Goal: Task Accomplishment & Management: Manage account settings

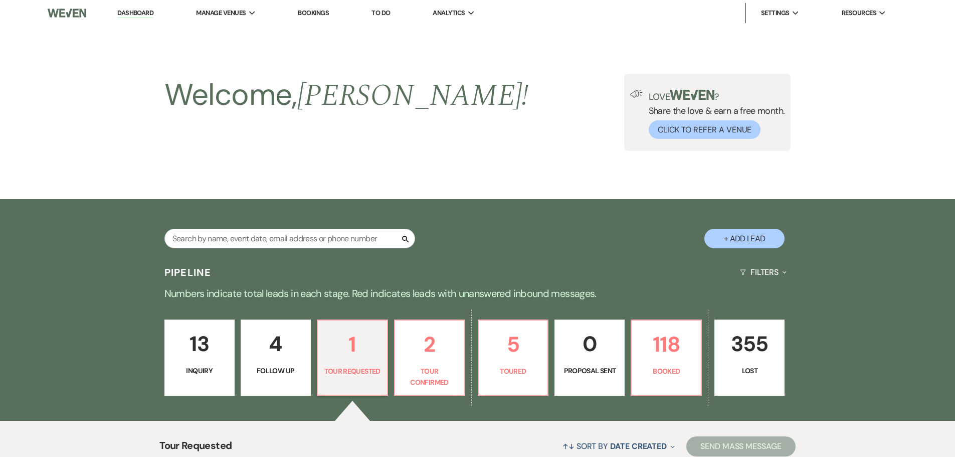
select select "2"
click at [131, 6] on li "Dashboard" at bounding box center [135, 13] width 46 height 20
click at [134, 16] on link "Dashboard" at bounding box center [135, 14] width 36 height 10
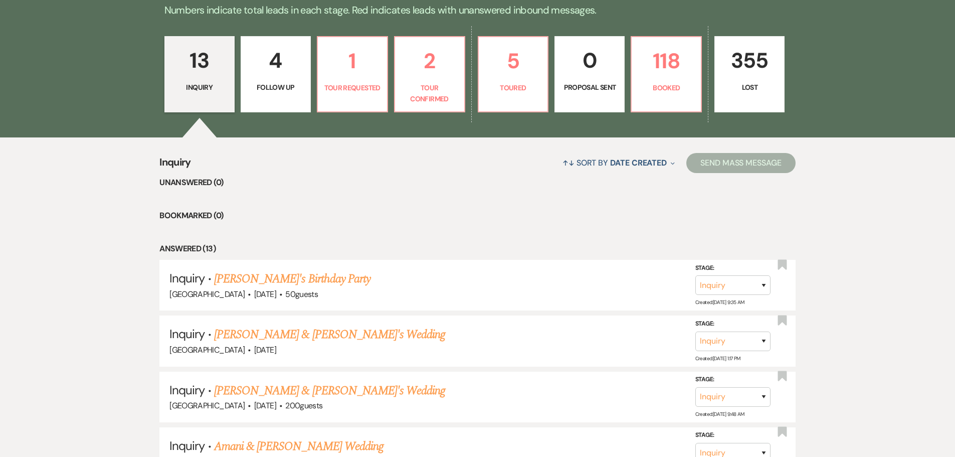
scroll to position [301, 0]
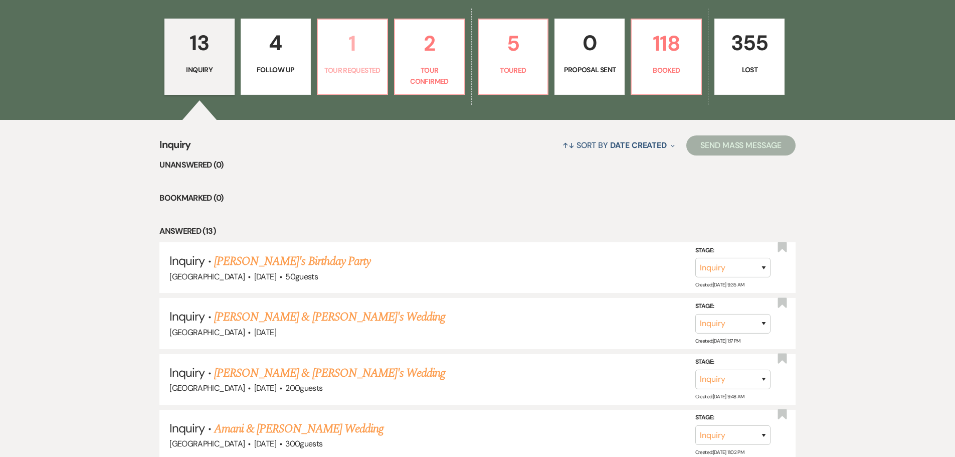
click at [344, 59] on p "1" at bounding box center [352, 44] width 57 height 34
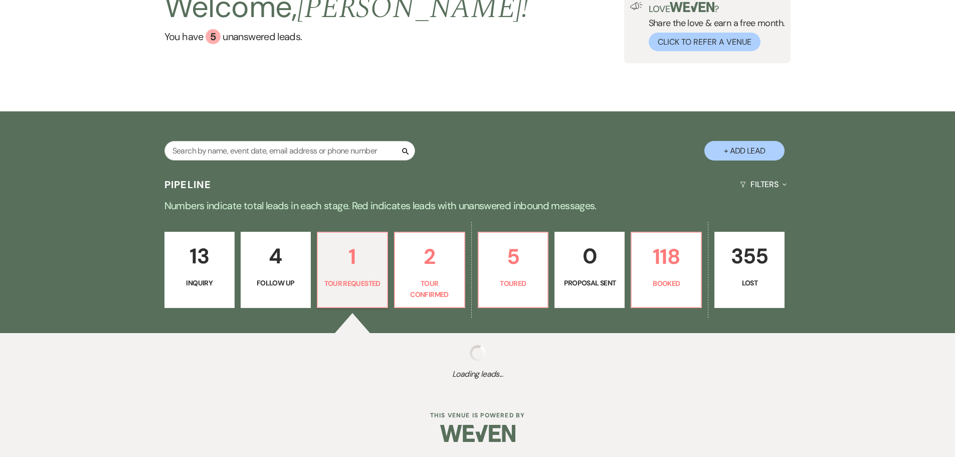
scroll to position [214, 0]
select select "2"
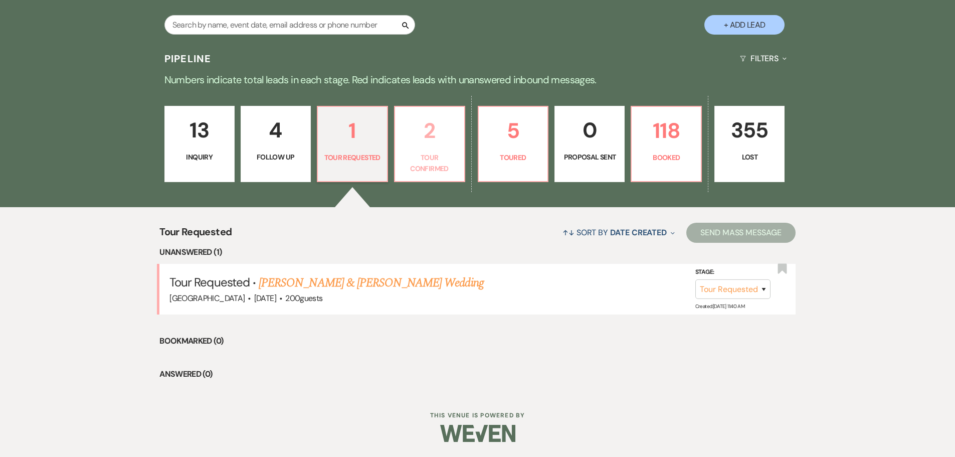
click at [439, 152] on p "Tour Confirmed" at bounding box center [429, 163] width 57 height 23
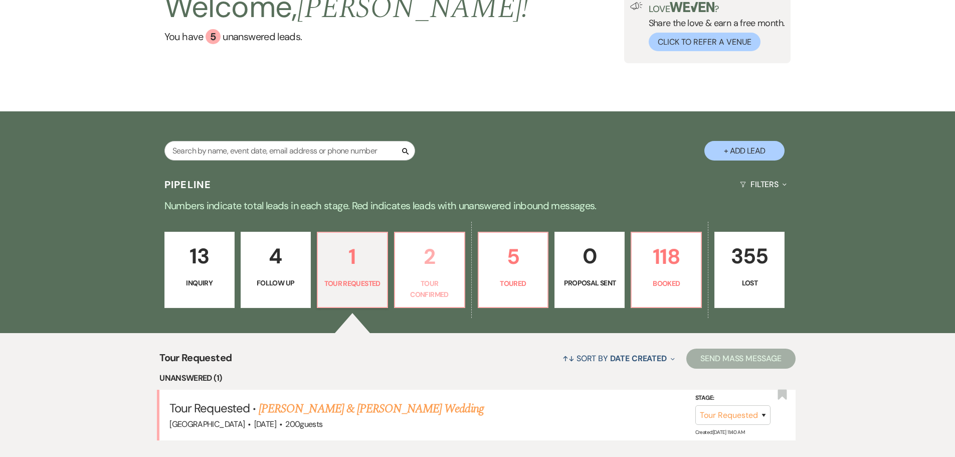
select select "4"
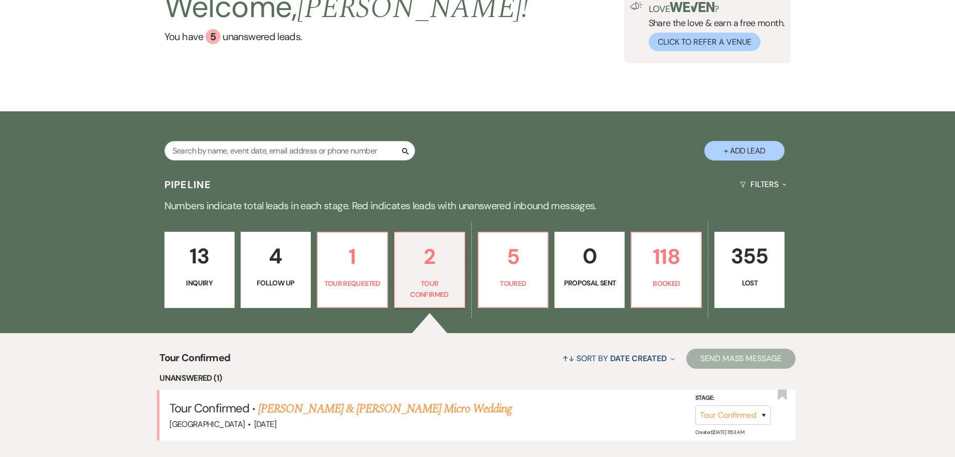
scroll to position [214, 0]
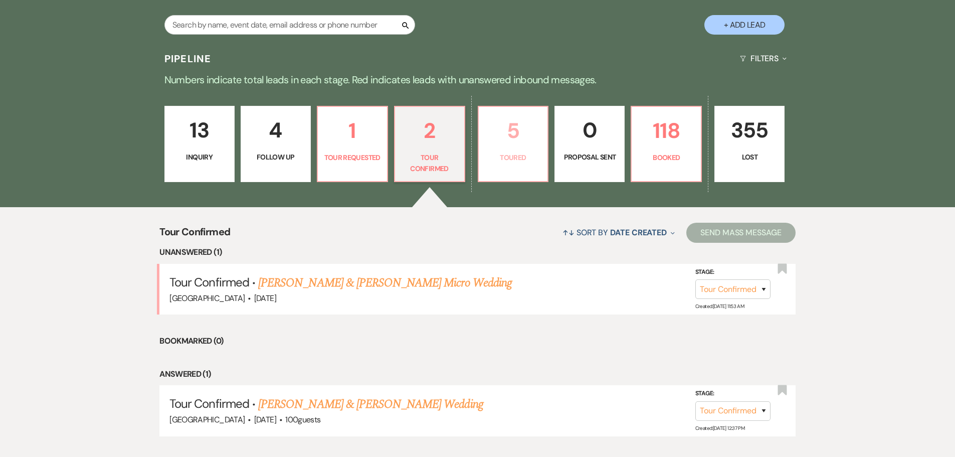
click at [528, 150] on link "5 Toured" at bounding box center [513, 144] width 71 height 76
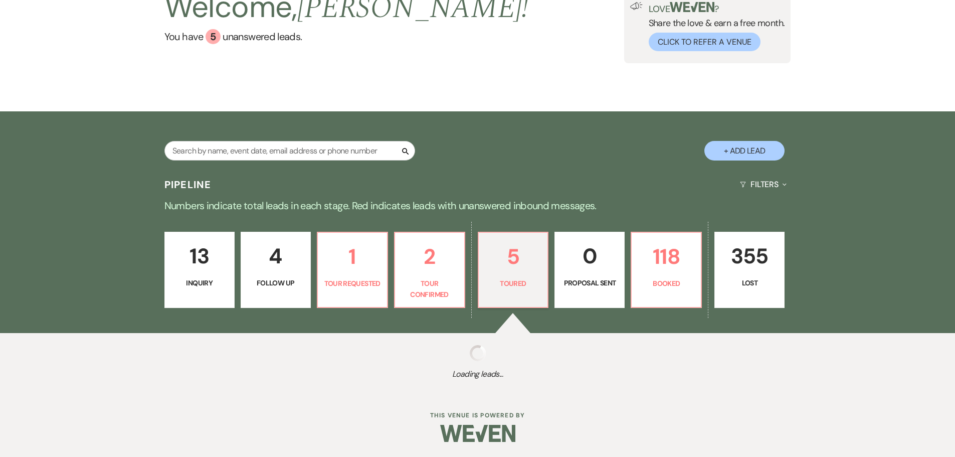
scroll to position [214, 0]
select select "5"
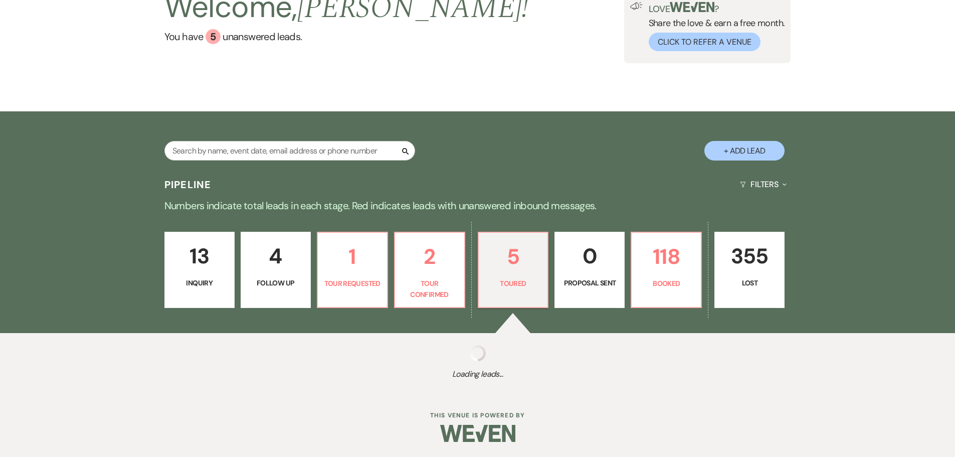
select select "5"
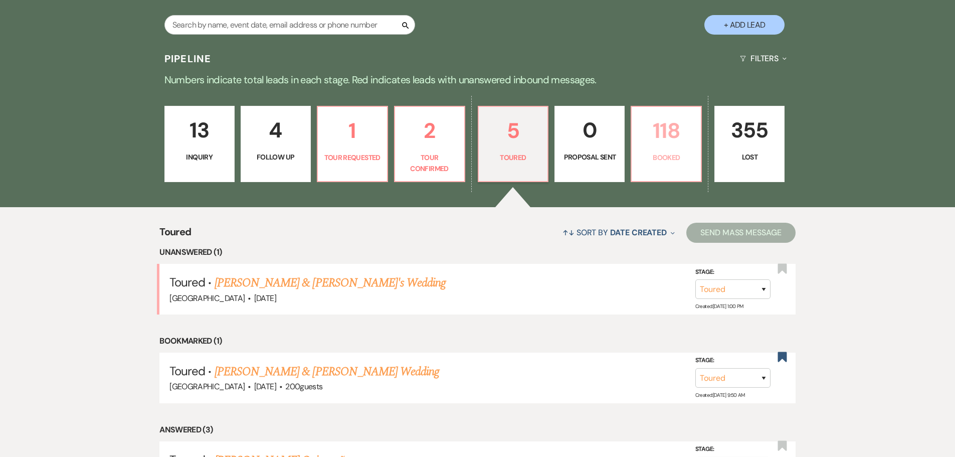
click at [667, 142] on p "118" at bounding box center [666, 131] width 57 height 34
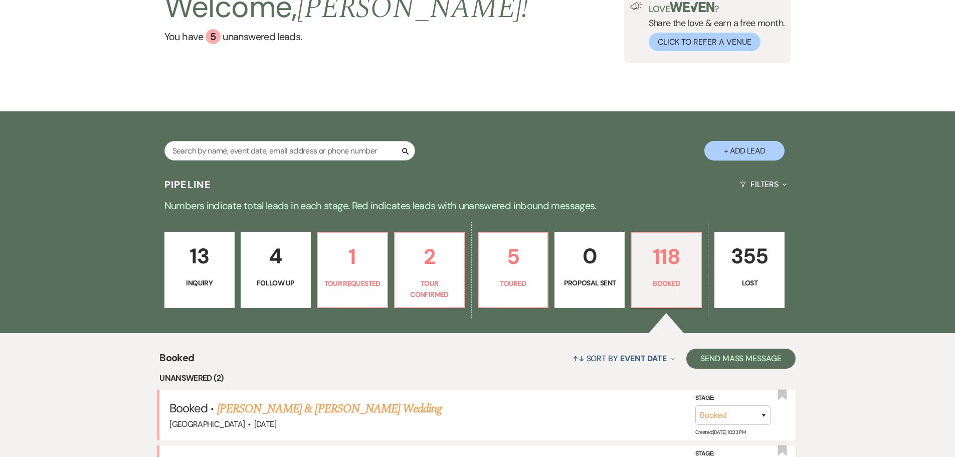
scroll to position [214, 0]
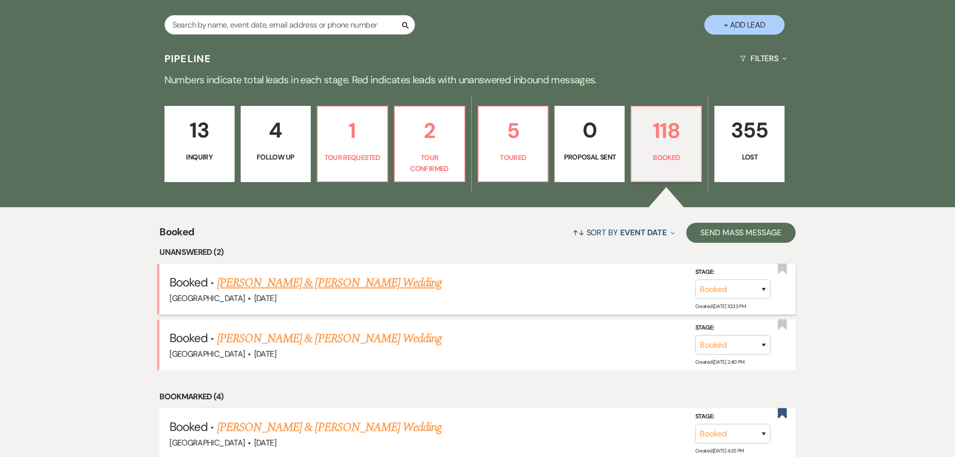
click at [339, 280] on link "[PERSON_NAME] & [PERSON_NAME] Wedding" at bounding box center [329, 283] width 225 height 18
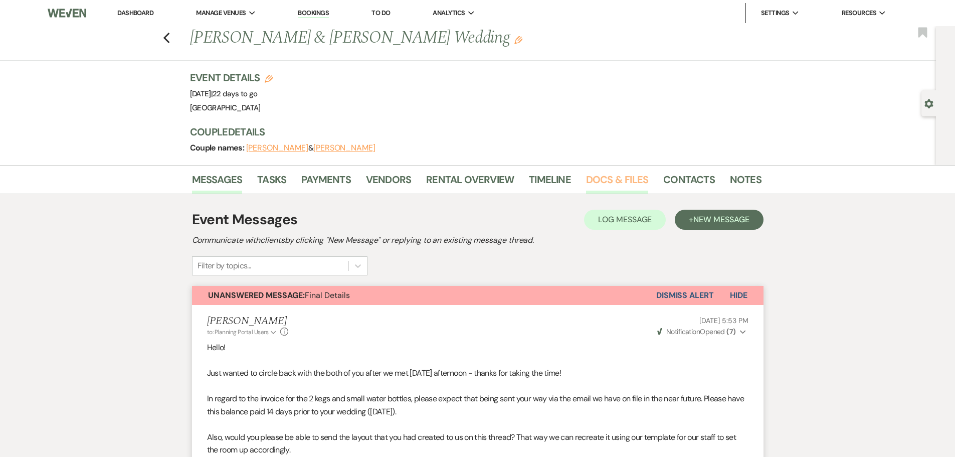
click at [624, 180] on link "Docs & Files" at bounding box center [617, 182] width 62 height 22
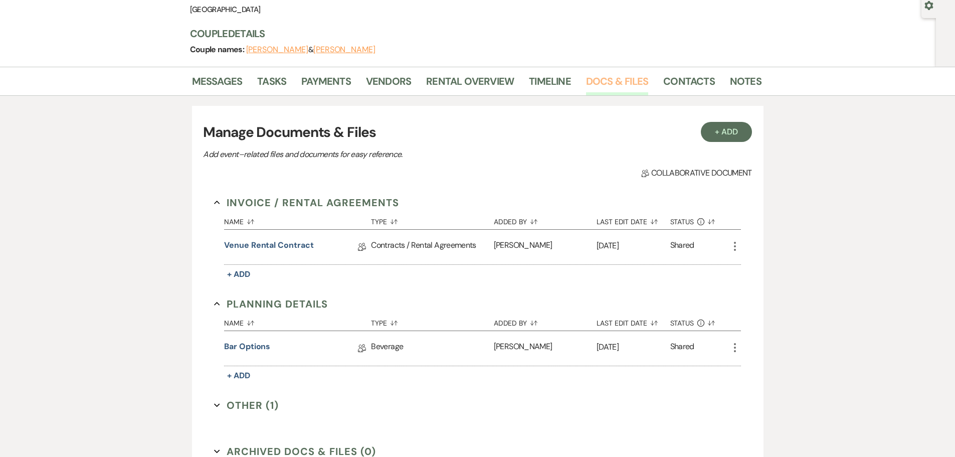
scroll to position [212, 0]
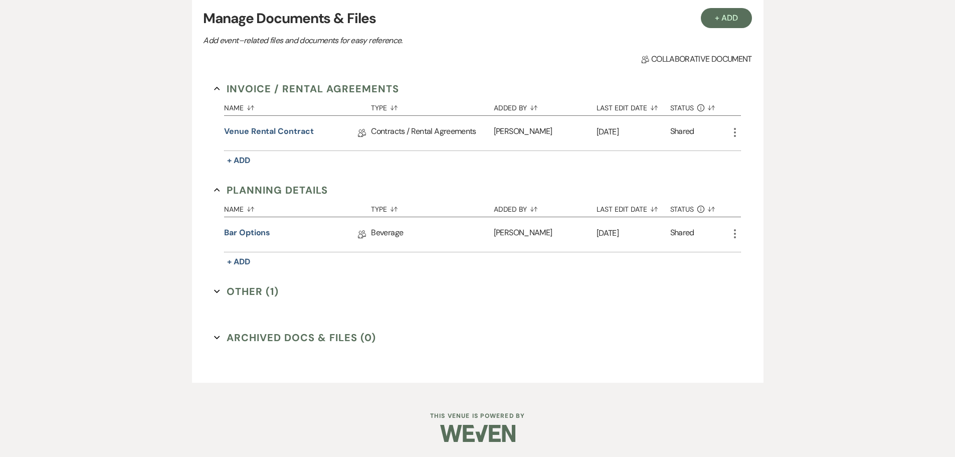
click at [219, 289] on icon "Expand" at bounding box center [217, 291] width 6 height 6
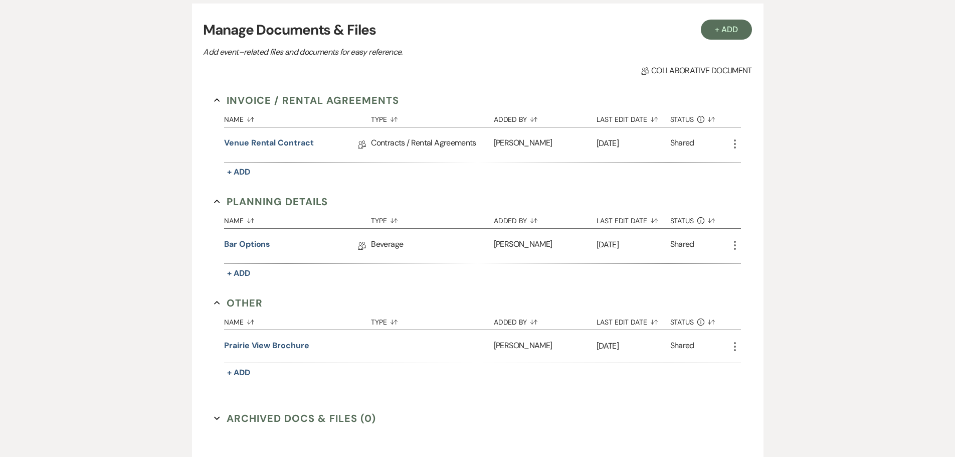
scroll to position [0, 0]
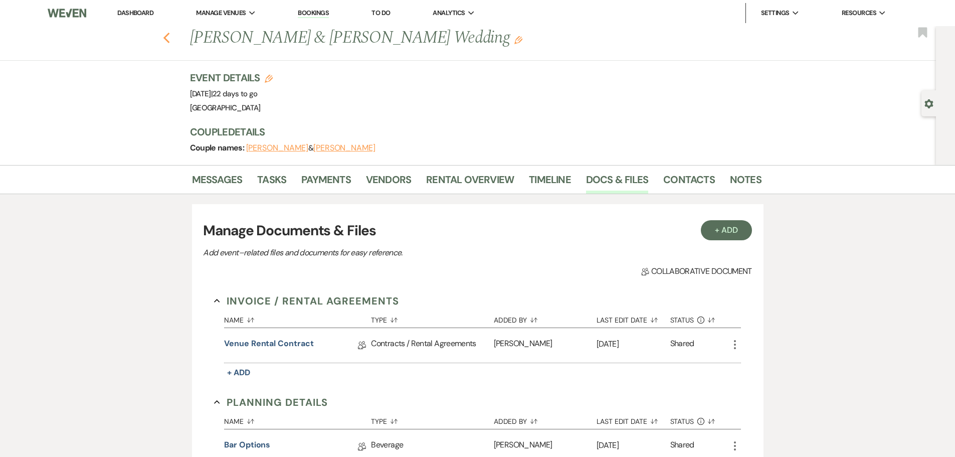
click at [169, 37] on use "button" at bounding box center [166, 38] width 7 height 11
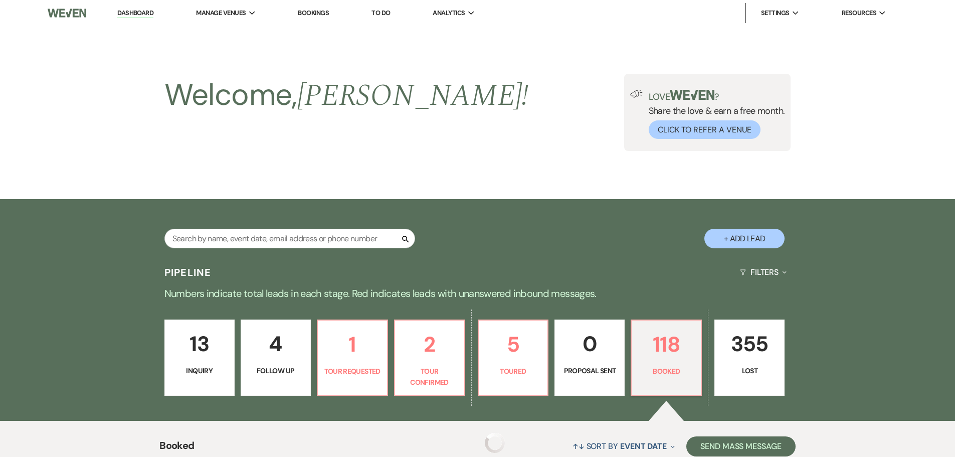
scroll to position [214, 0]
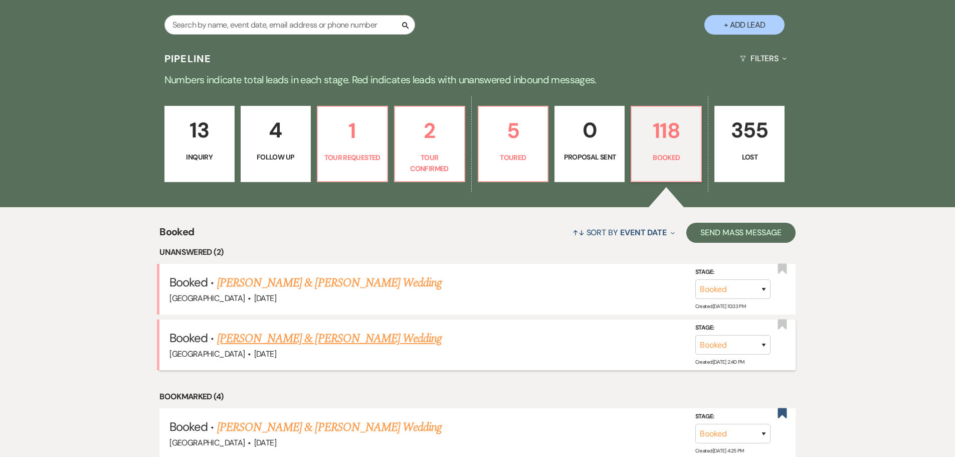
click at [340, 339] on link "[PERSON_NAME] & [PERSON_NAME] Wedding" at bounding box center [329, 338] width 225 height 18
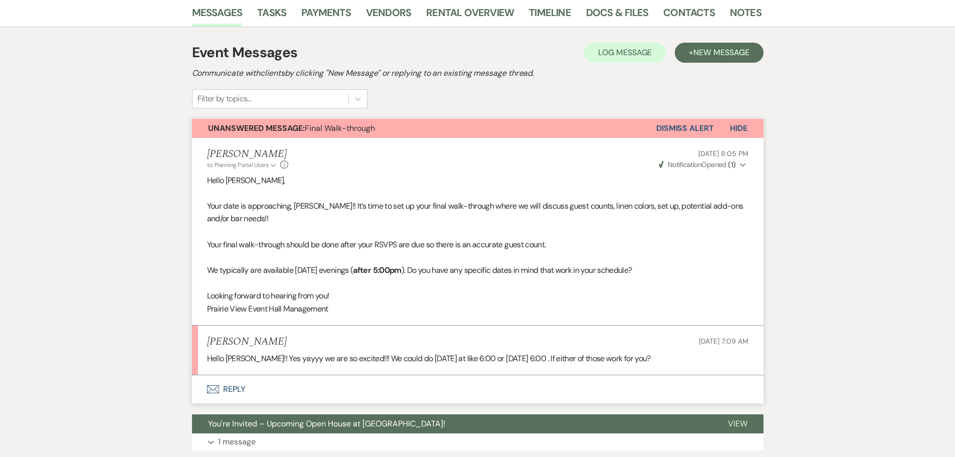
scroll to position [150, 0]
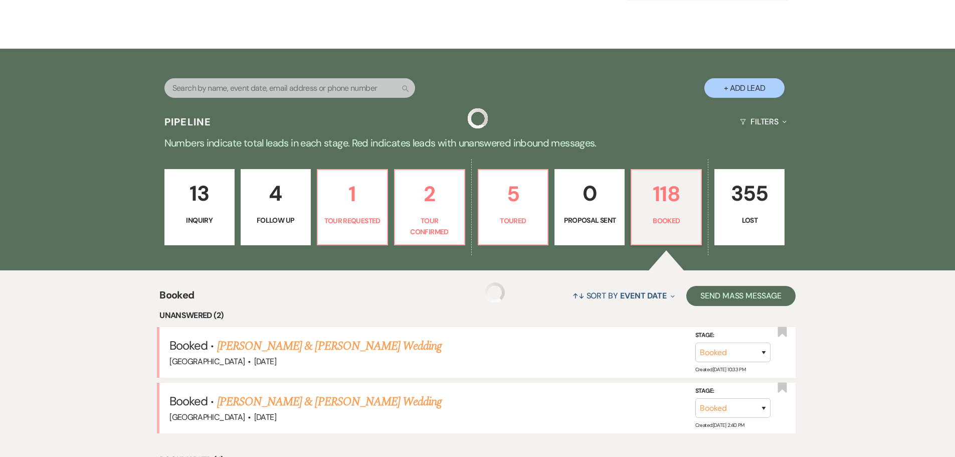
scroll to position [214, 0]
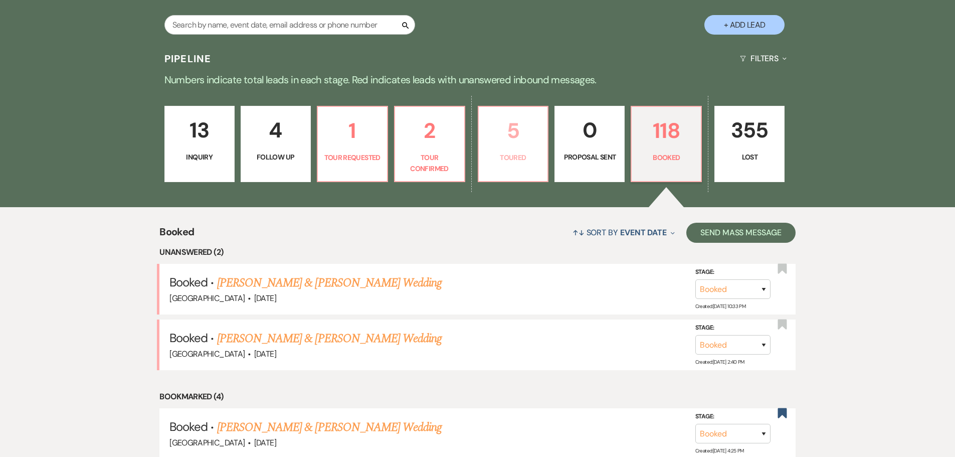
click at [505, 147] on p "5" at bounding box center [513, 131] width 57 height 34
select select "5"
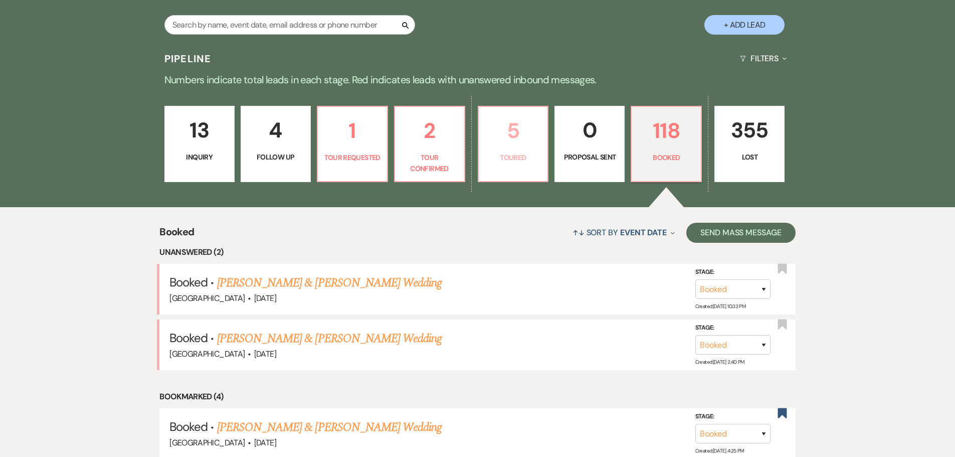
select select "5"
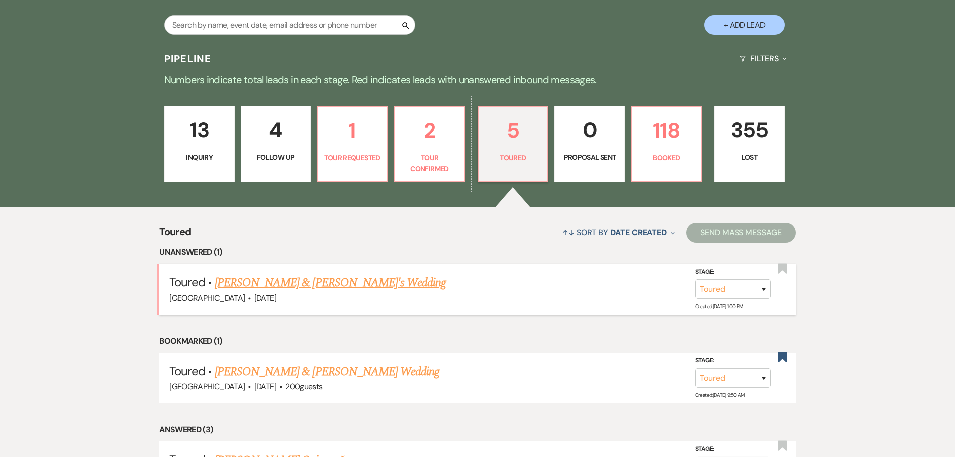
click at [303, 282] on link "[PERSON_NAME] & [PERSON_NAME]'s Wedding" at bounding box center [331, 283] width 232 height 18
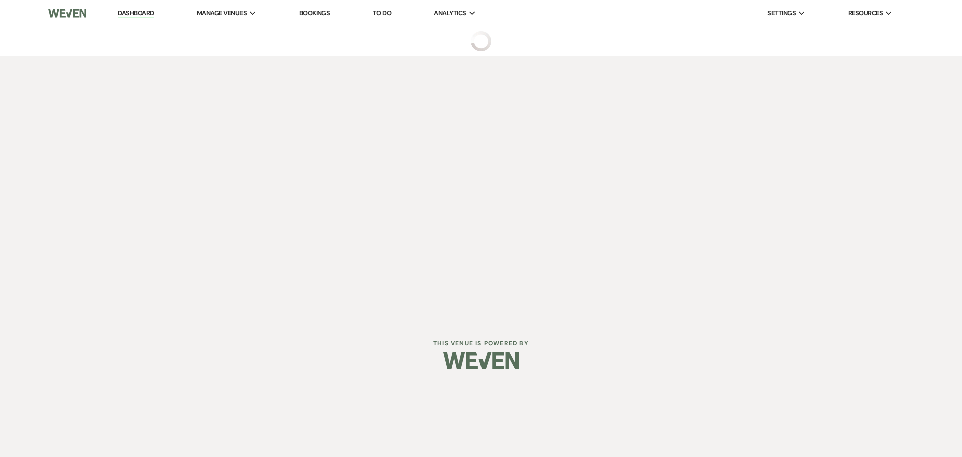
select select "5"
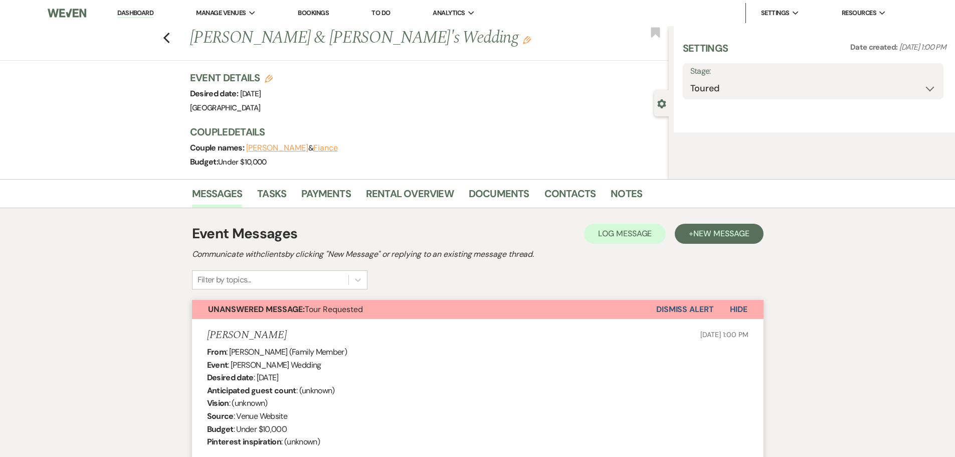
select select "5"
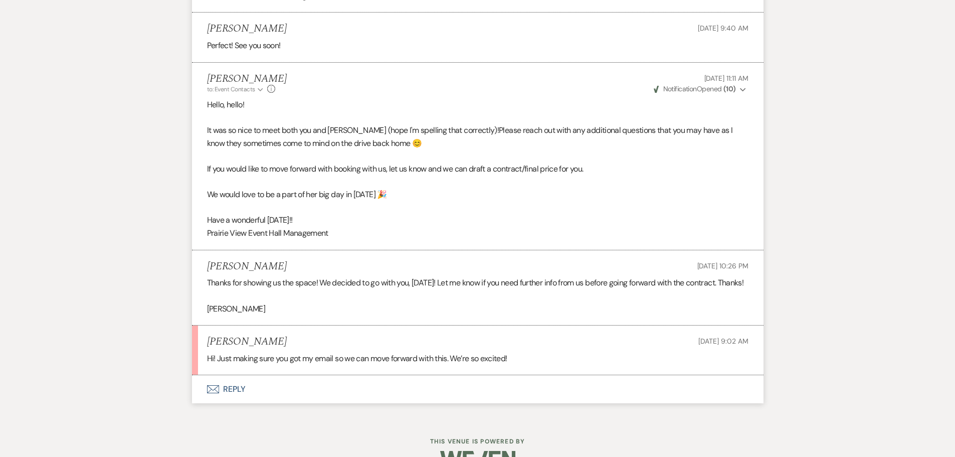
scroll to position [1716, 0]
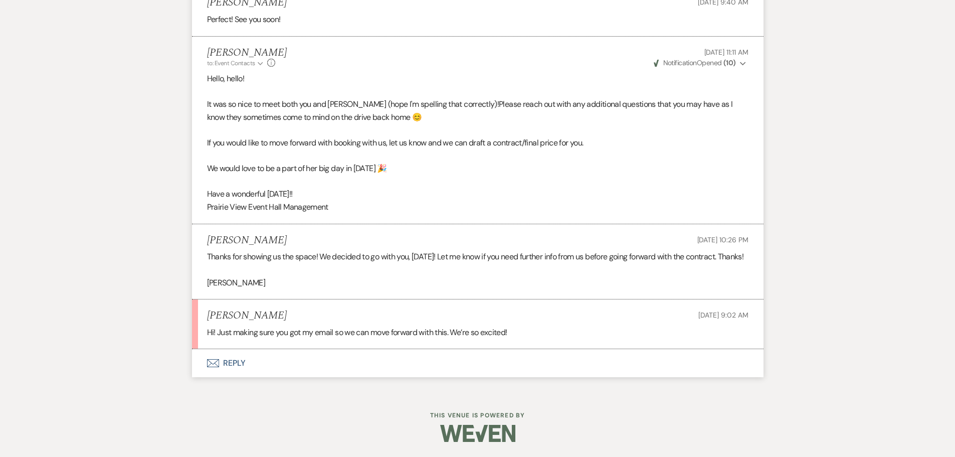
click at [233, 363] on button "Envelope Reply" at bounding box center [477, 363] width 571 height 28
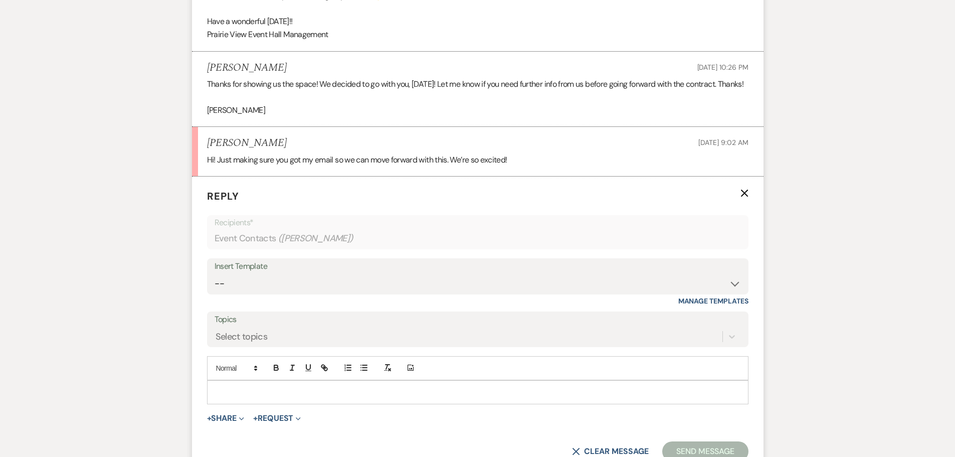
scroll to position [1908, 0]
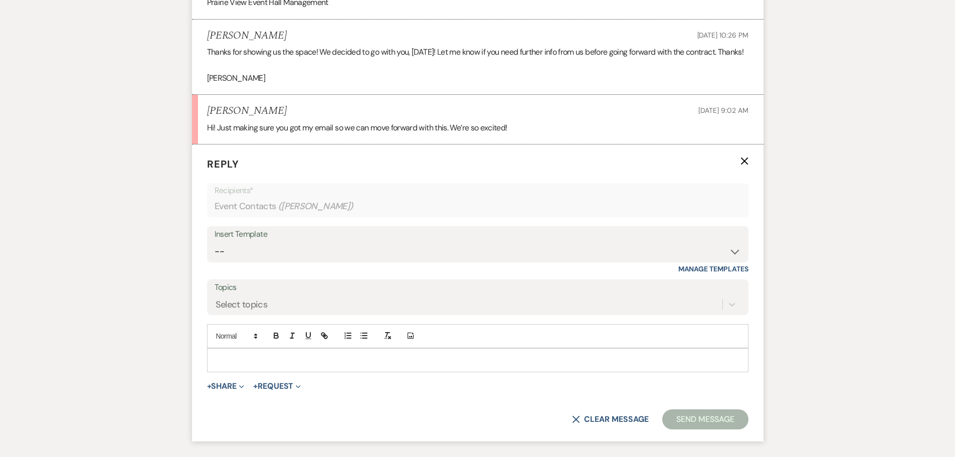
click at [270, 365] on p at bounding box center [477, 359] width 525 height 11
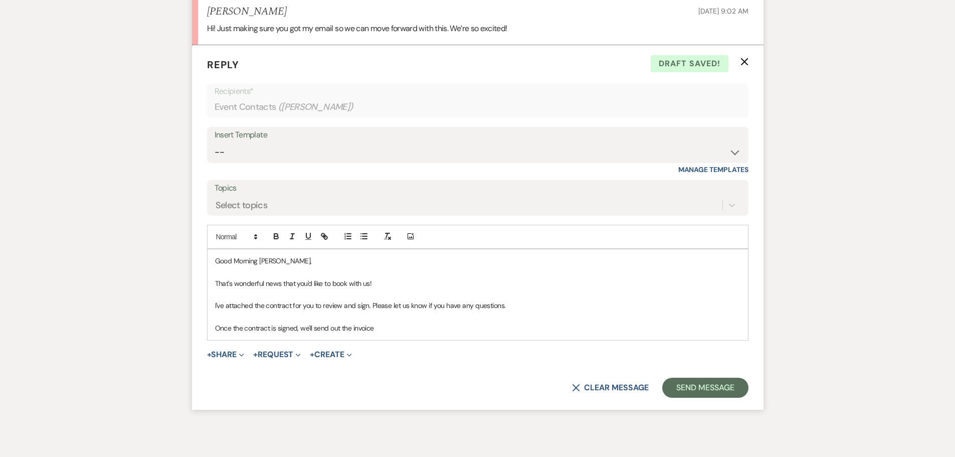
scroll to position [2008, 0]
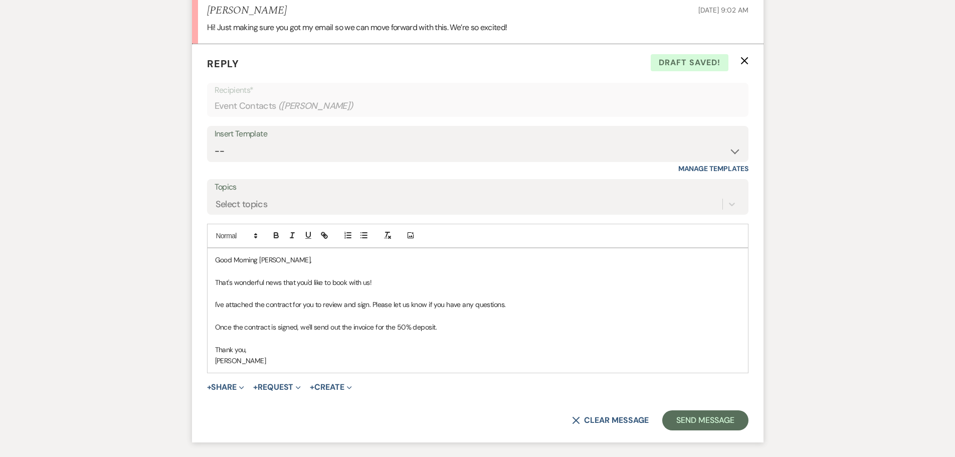
click at [323, 366] on p "[PERSON_NAME]" at bounding box center [477, 360] width 525 height 11
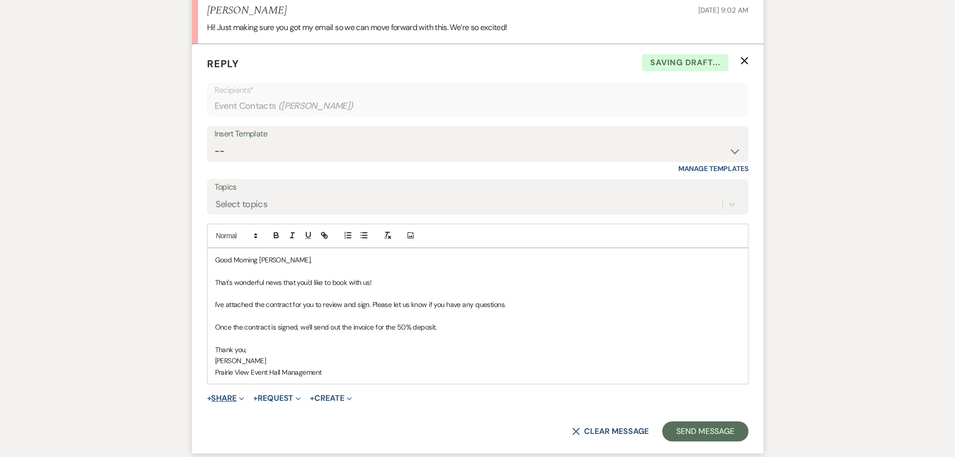
click at [220, 402] on button "+ Share Expand" at bounding box center [226, 398] width 38 height 8
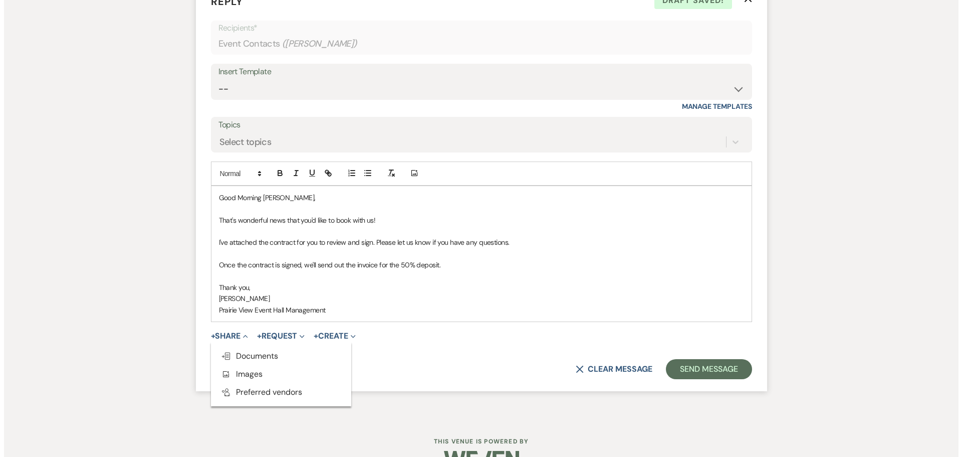
scroll to position [2109, 0]
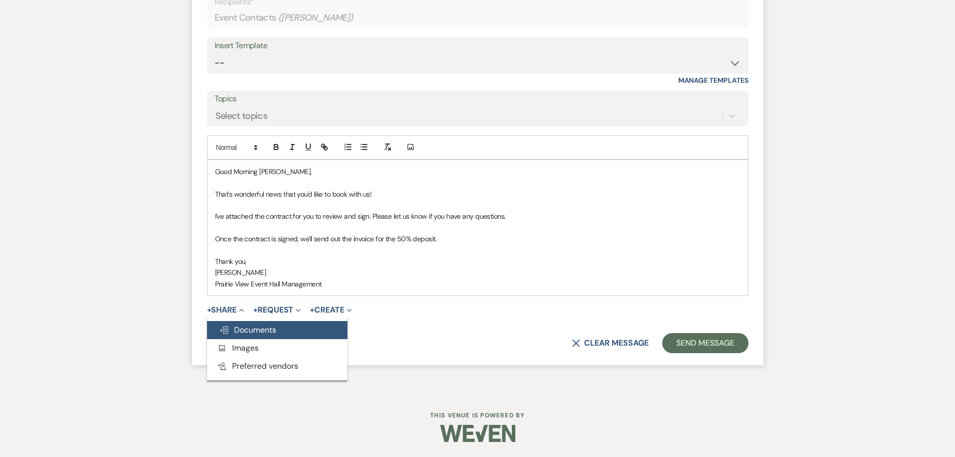
click at [252, 326] on span "Doc Upload Documents" at bounding box center [247, 329] width 57 height 11
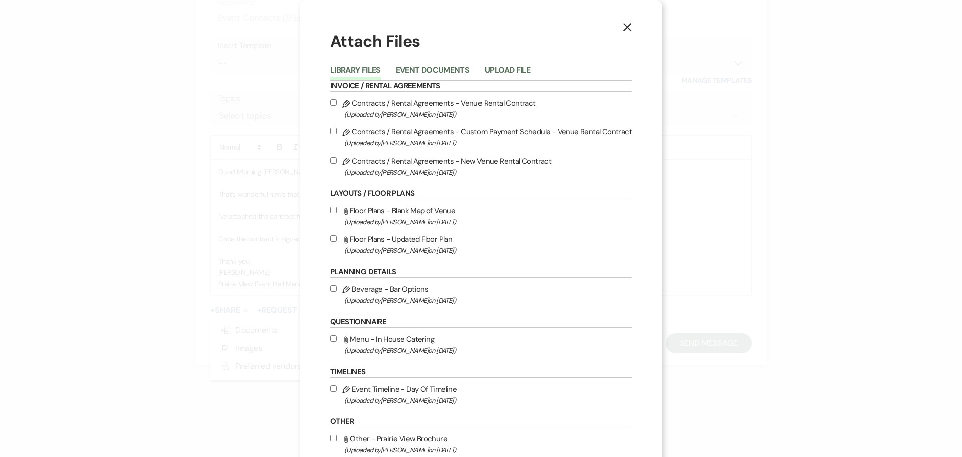
click at [332, 159] on input "Pencil Contracts / Rental Agreements - New Venue Rental Contract (Uploaded by […" at bounding box center [333, 160] width 7 height 7
checkbox input "true"
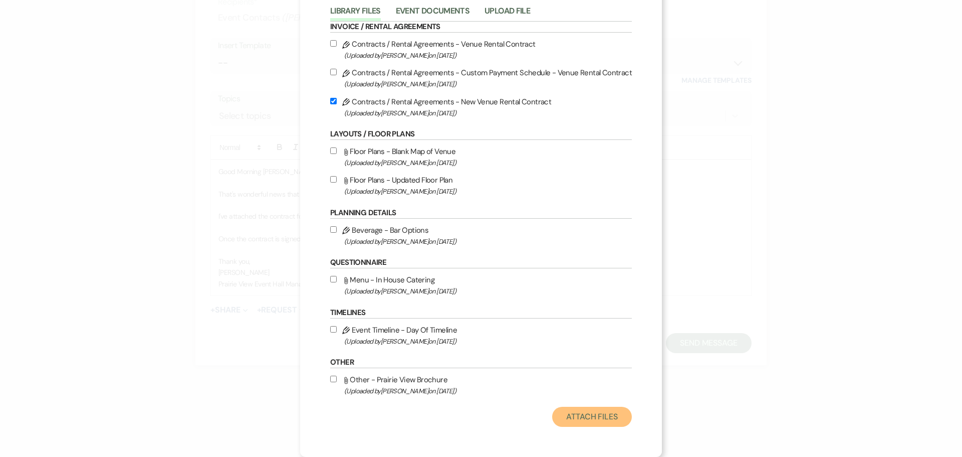
click at [580, 416] on button "Attach Files" at bounding box center [592, 416] width 80 height 20
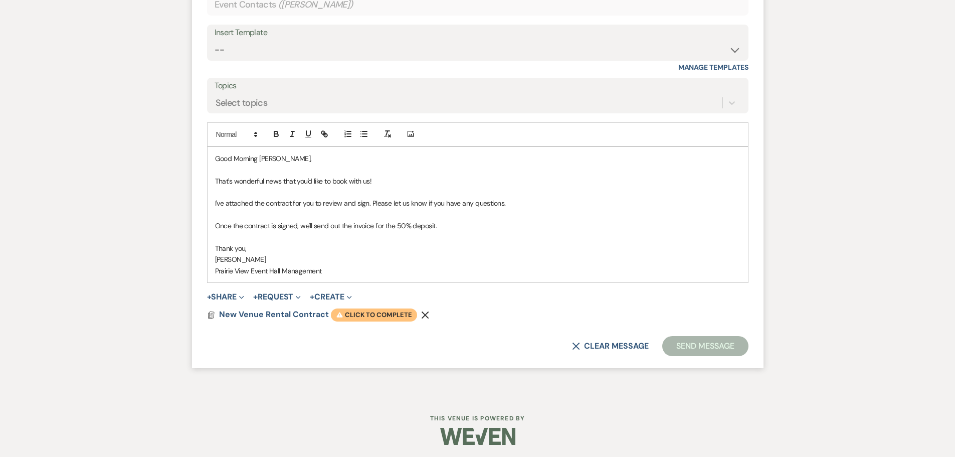
click at [377, 321] on span "Warning Click to complete" at bounding box center [374, 314] width 86 height 13
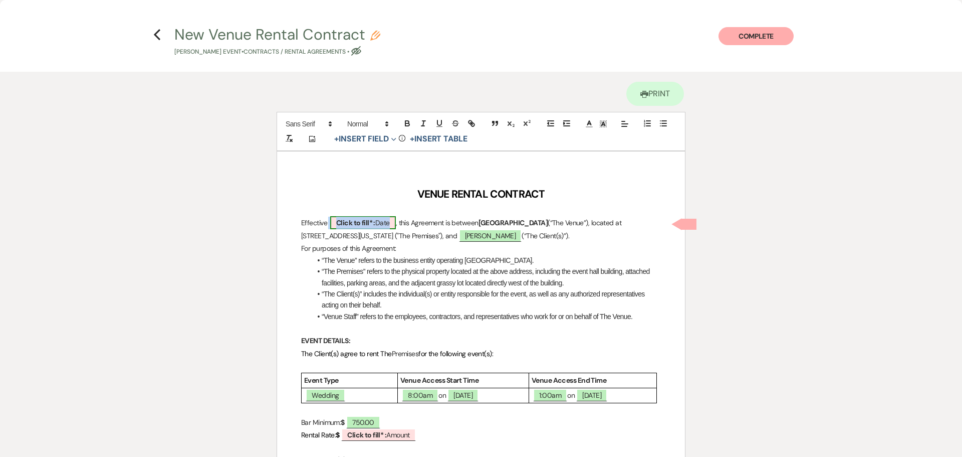
click at [344, 218] on b "Click to fill* :" at bounding box center [355, 222] width 39 height 9
select select "owner"
select select "Date"
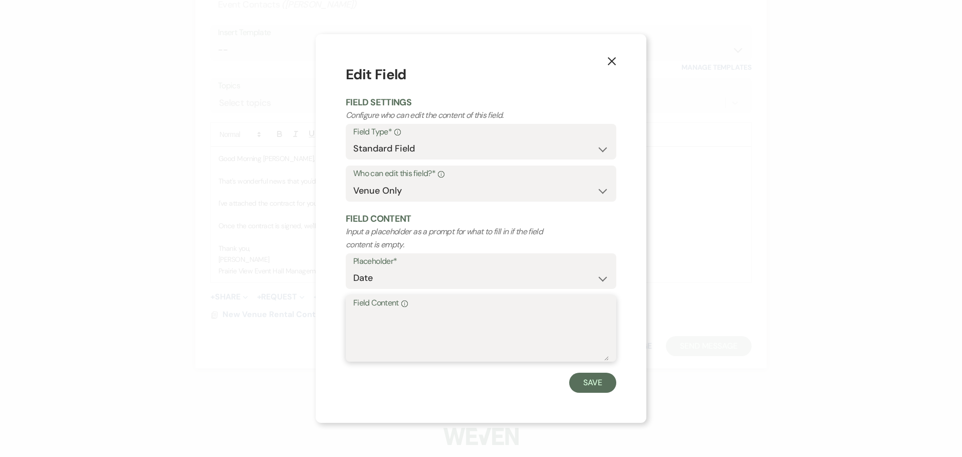
click at [420, 314] on textarea "Field Content Info" at bounding box center [481, 335] width 256 height 50
type textarea "[DATE]"
click at [604, 384] on button "Save" at bounding box center [592, 382] width 47 height 20
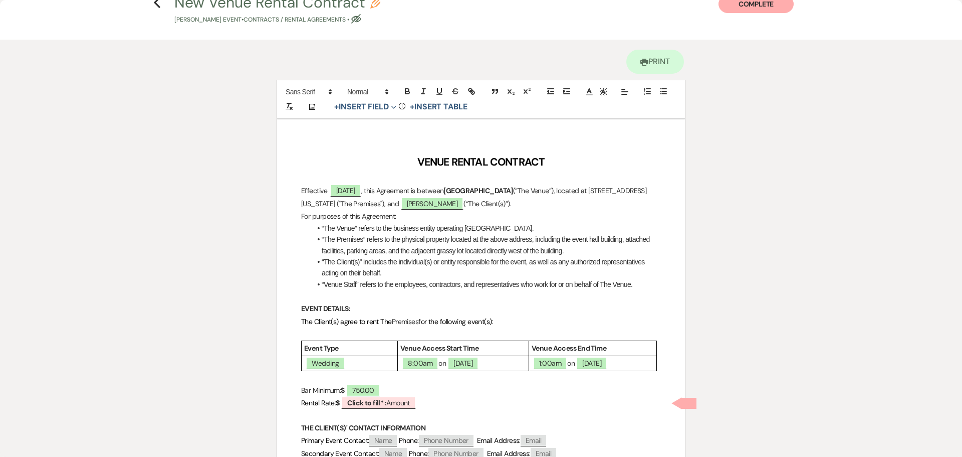
scroll to position [50, 0]
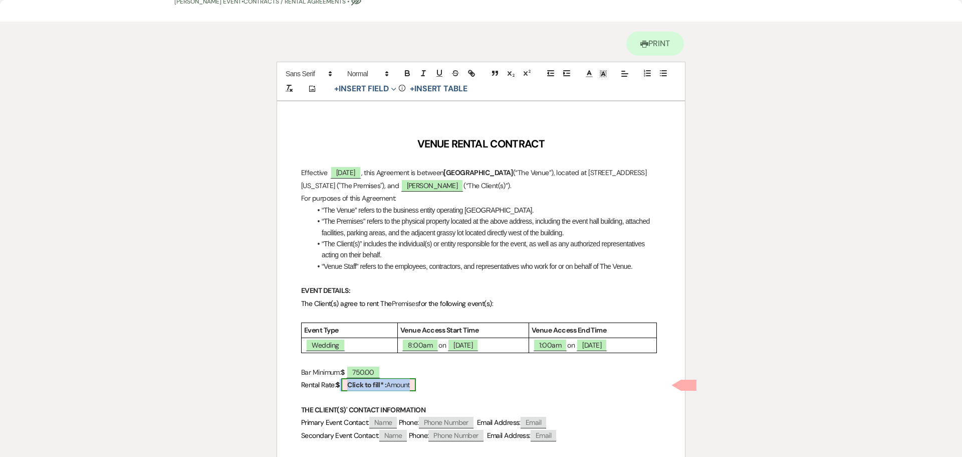
click at [399, 386] on span "Click to fill* : Amount" at bounding box center [378, 384] width 75 height 13
select select "owner"
select select "Amount"
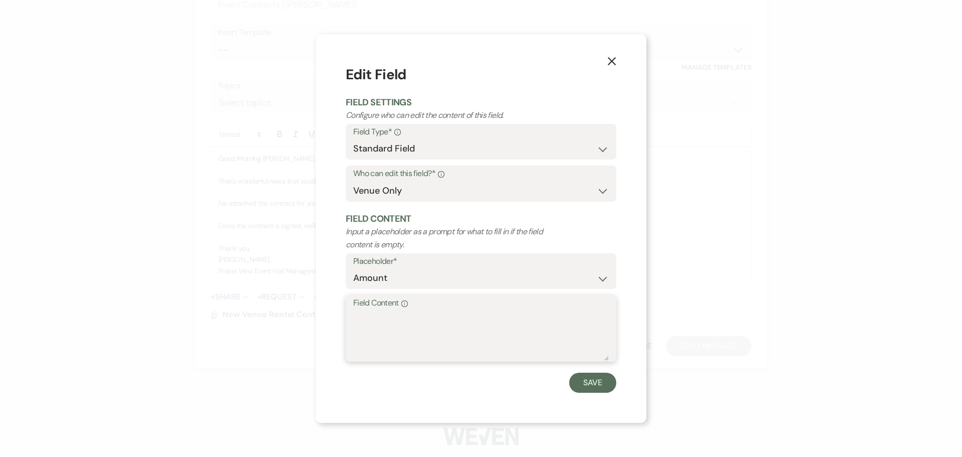
click at [411, 320] on textarea "Field Content Info" at bounding box center [481, 335] width 256 height 50
type textarea "4,648.00"
click at [599, 383] on button "Save" at bounding box center [592, 382] width 47 height 20
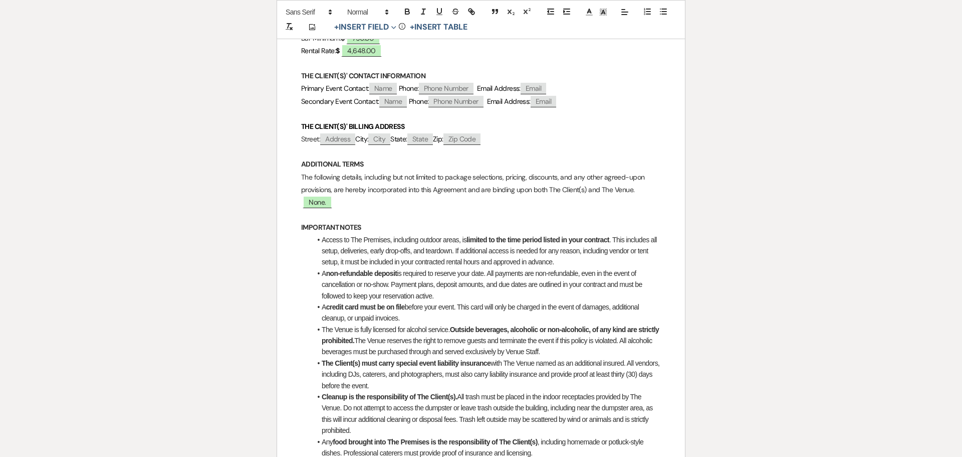
scroll to position [401, 0]
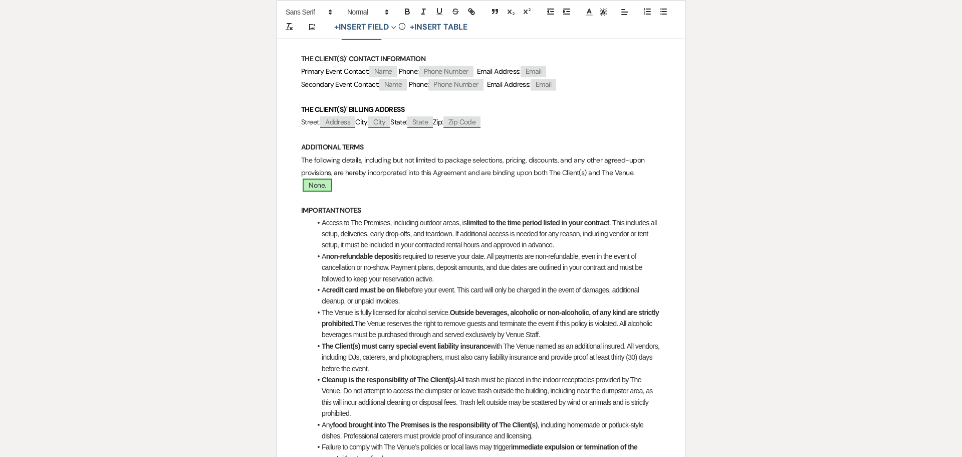
click at [317, 184] on span "None." at bounding box center [317, 184] width 29 height 13
select select "owner"
select select "custom_placeholder"
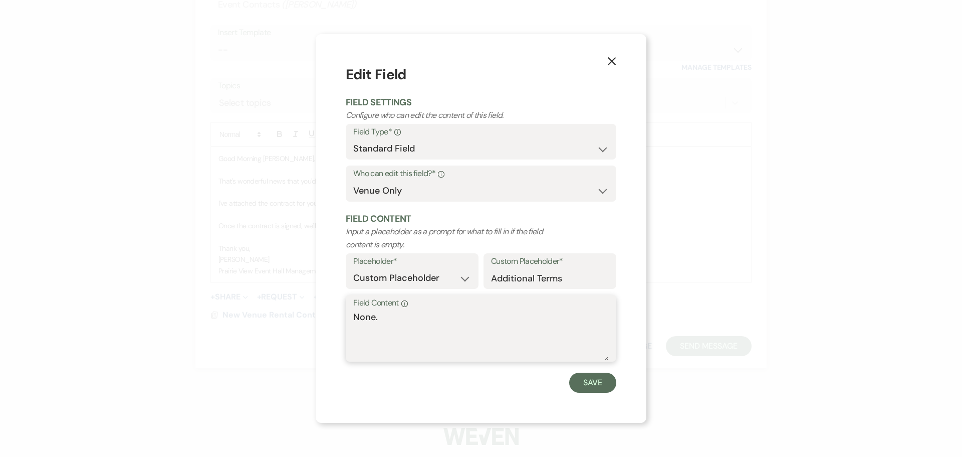
click at [376, 317] on textarea "None." at bounding box center [481, 335] width 256 height 50
type textarea "Venue Wedding Package"
click at [596, 382] on button "Save" at bounding box center [592, 382] width 47 height 20
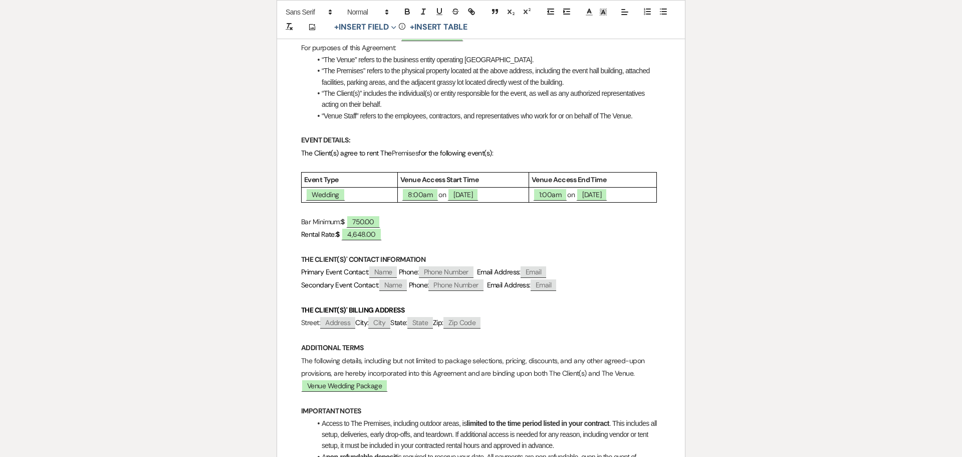
scroll to position [150, 0]
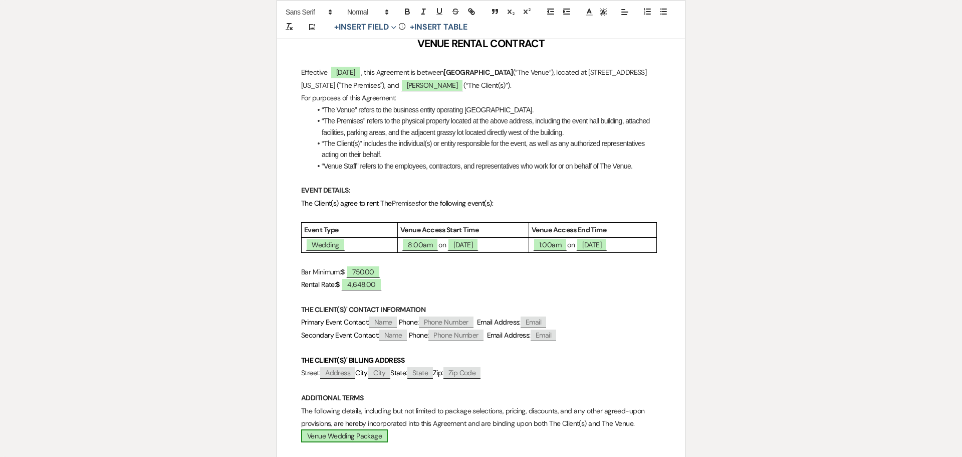
click at [307, 435] on span "Venue Wedding Package" at bounding box center [344, 435] width 87 height 13
select select "owner"
select select "custom_placeholder"
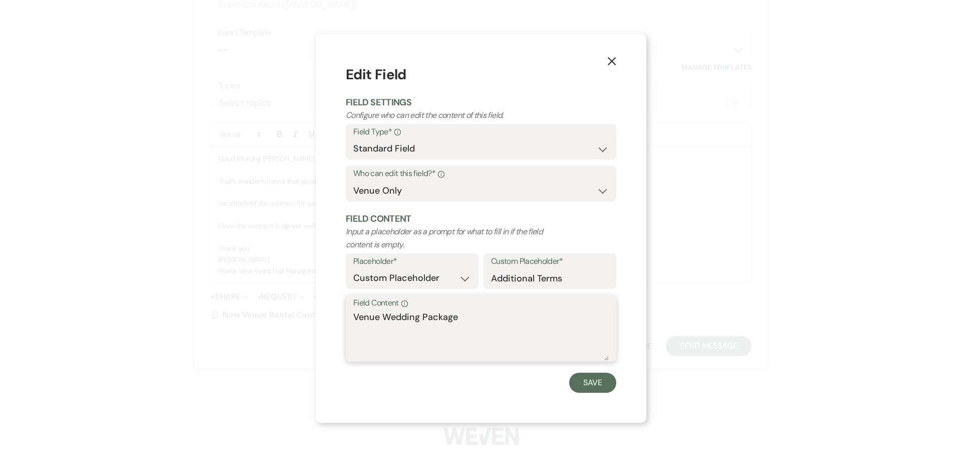
click at [354, 316] on textarea "Venue Wedding Package" at bounding box center [481, 335] width 256 height 50
type textarea "The Venue Wedding Package"
click at [599, 384] on button "Save" at bounding box center [592, 382] width 47 height 20
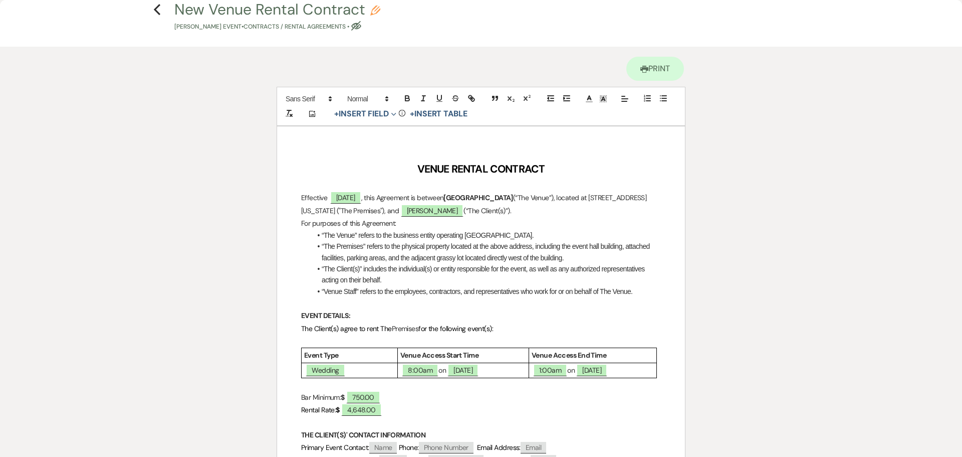
scroll to position [0, 0]
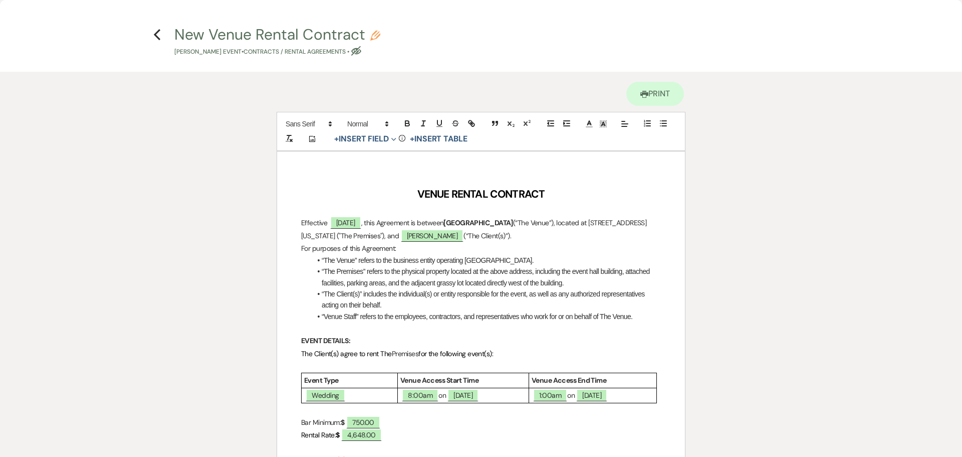
click at [361, 51] on icon "Eye Blocked" at bounding box center [356, 51] width 10 height 10
select select "10"
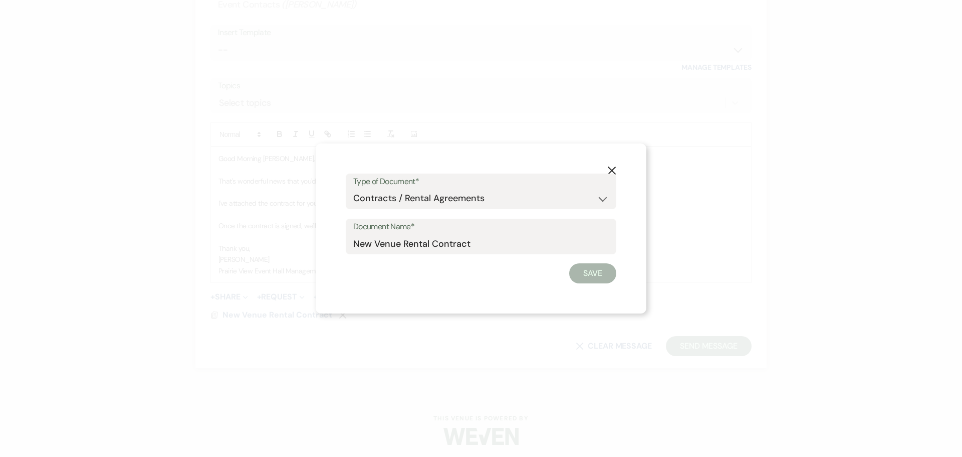
click at [611, 170] on use "button" at bounding box center [612, 170] width 8 height 8
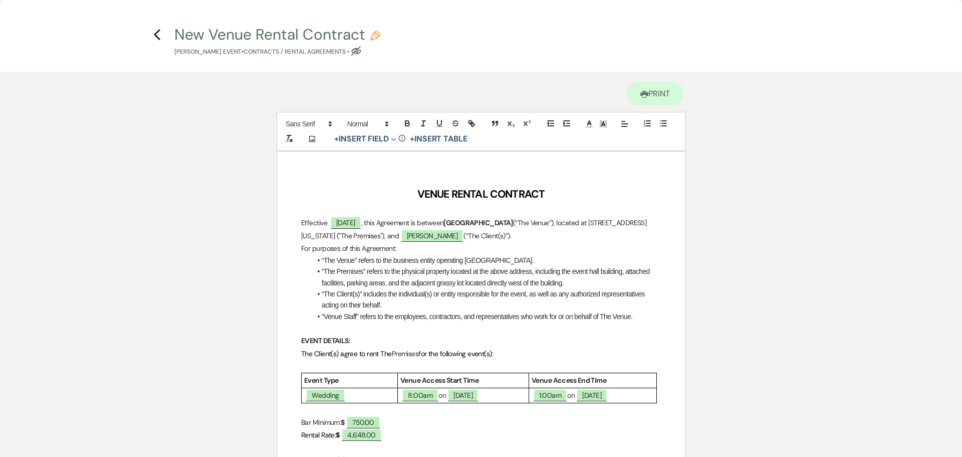
click at [377, 34] on use "button" at bounding box center [375, 36] width 10 height 10
select select "10"
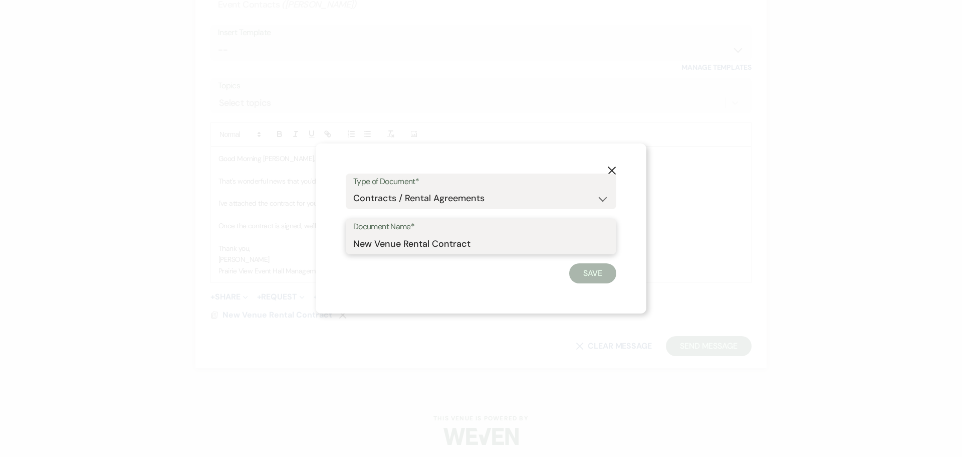
drag, startPoint x: 373, startPoint y: 243, endPoint x: 352, endPoint y: 240, distance: 20.8
click at [352, 240] on div "Document Name* New Venue Rental Contract" at bounding box center [481, 237] width 271 height 36
type input "Venue Rental Contract"
click at [595, 277] on button "Save" at bounding box center [592, 273] width 47 height 20
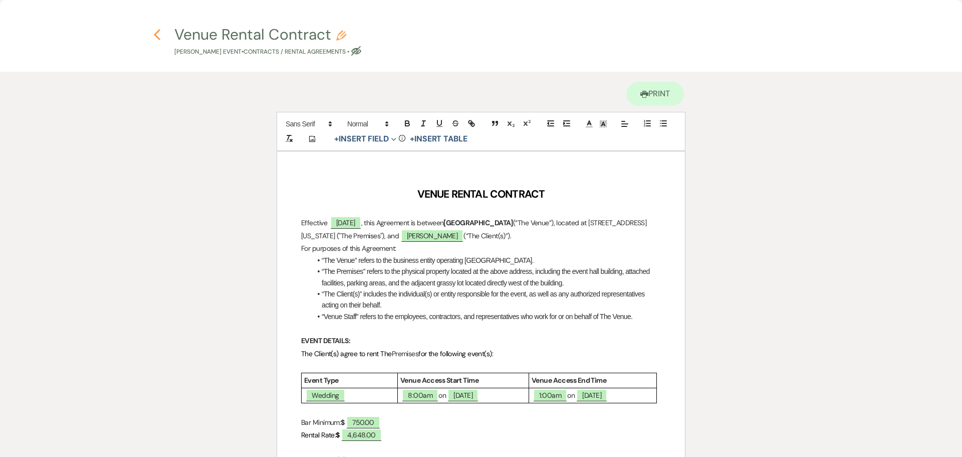
click at [157, 29] on icon "Previous" at bounding box center [157, 35] width 8 height 12
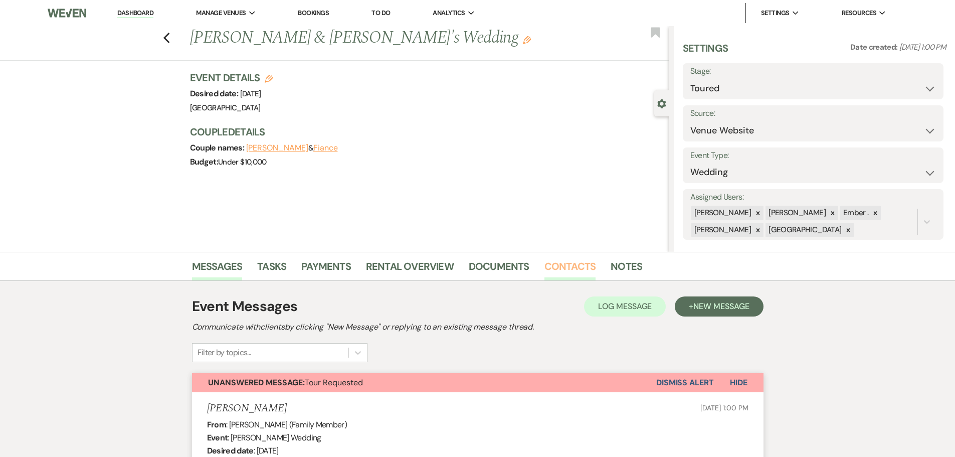
click at [560, 269] on link "Contacts" at bounding box center [570, 269] width 52 height 22
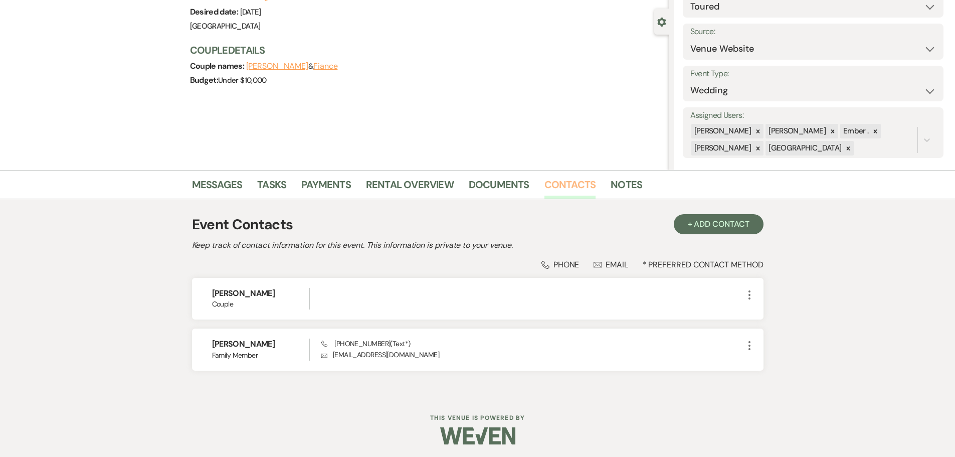
scroll to position [84, 0]
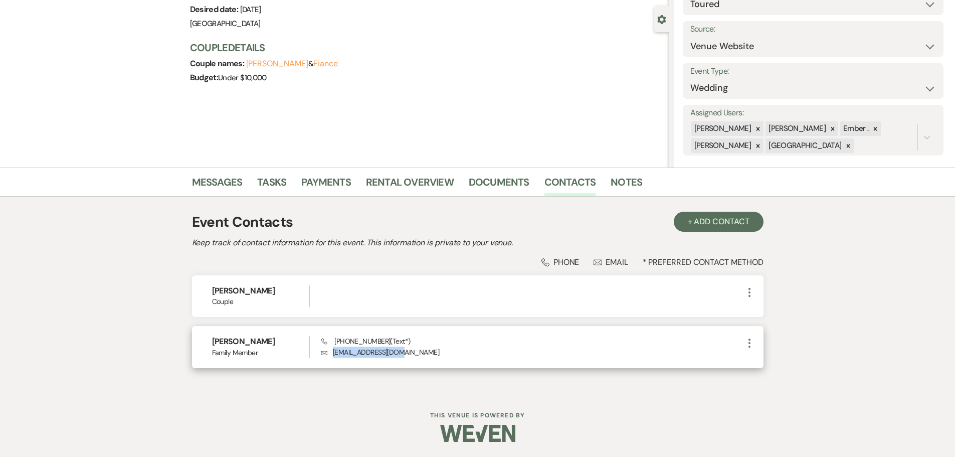
drag, startPoint x: 411, startPoint y: 355, endPoint x: 334, endPoint y: 358, distance: 76.7
click at [334, 358] on div "[PERSON_NAME] Family Member Phone [PHONE_NUMBER] (Text*) Envelope [EMAIL_ADDRES…" at bounding box center [477, 347] width 571 height 42
copy p "[EMAIL_ADDRESS][DOMAIN_NAME]"
drag, startPoint x: 334, startPoint y: 339, endPoint x: 380, endPoint y: 340, distance: 46.1
click at [380, 340] on span "Phone [PHONE_NUMBER] (Text*)" at bounding box center [365, 340] width 89 height 9
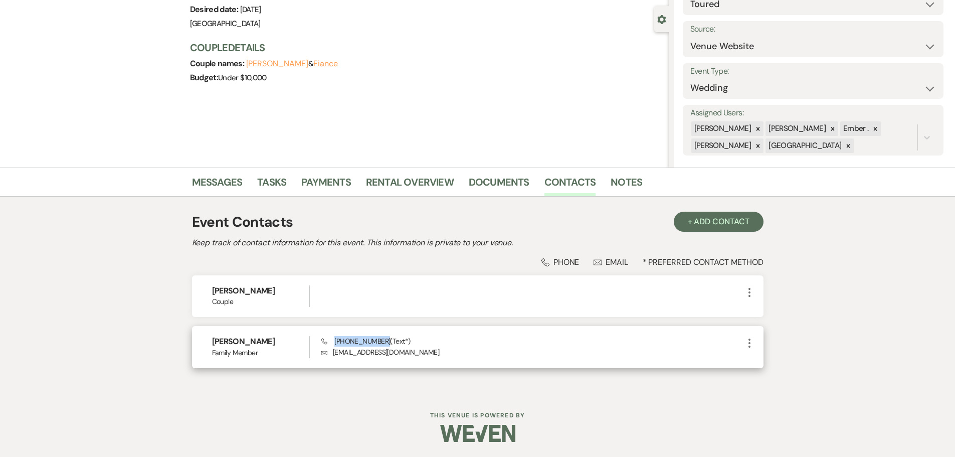
copy span "[PHONE_NUMBER]"
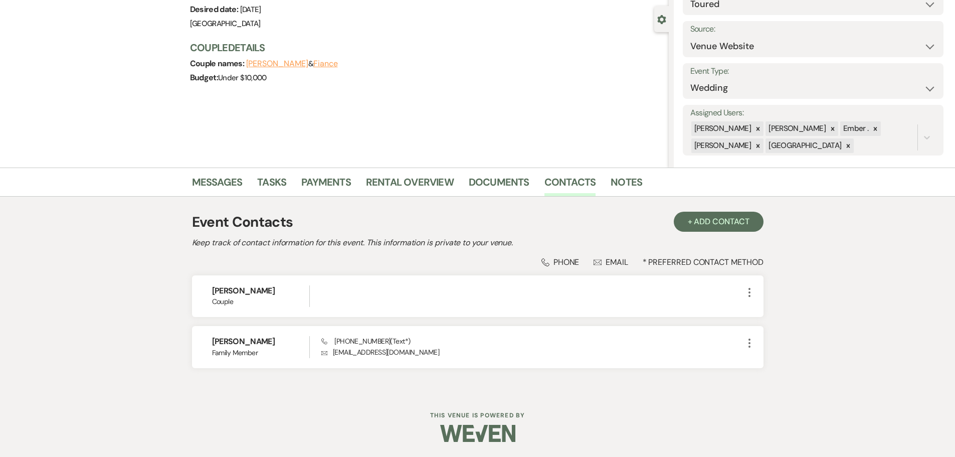
click at [825, 306] on div "Messages Tasks Payments Rental Overview Documents Contacts Notes Event Contacts…" at bounding box center [477, 279] width 955 height 225
click at [226, 188] on link "Messages" at bounding box center [217, 185] width 51 height 22
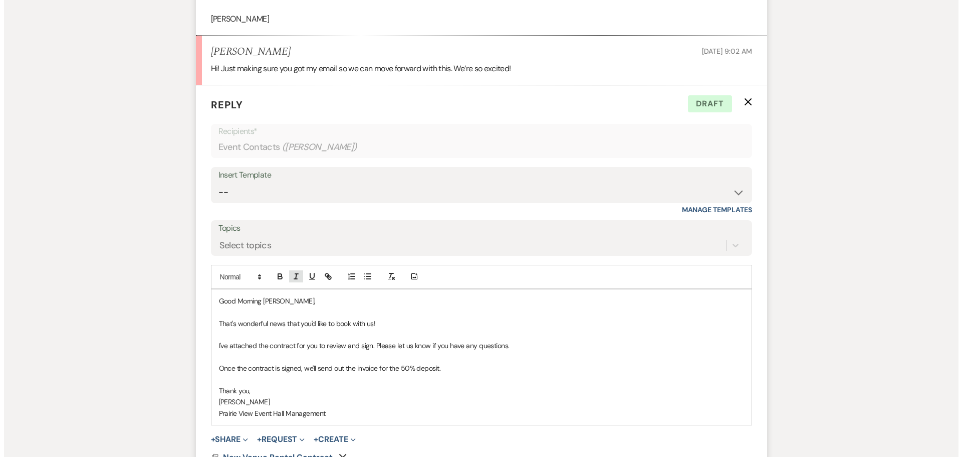
scroll to position [2047, 0]
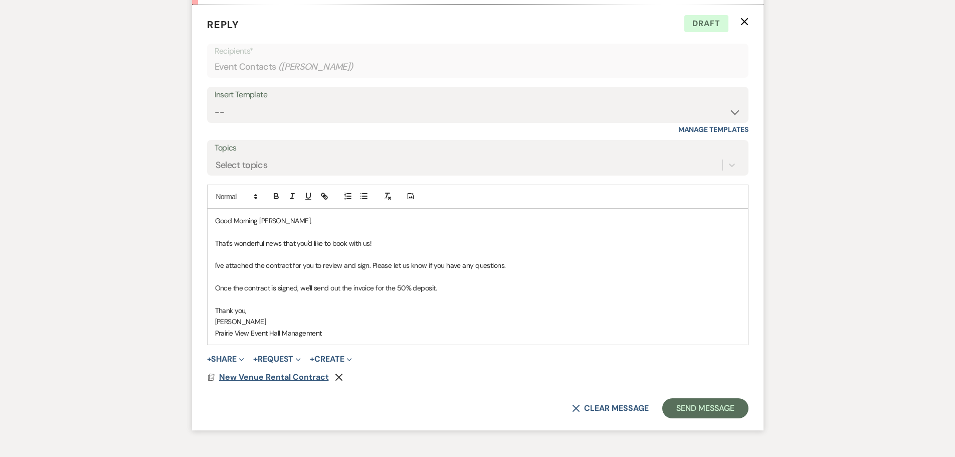
click at [239, 382] on span "New Venue Rental Contract" at bounding box center [274, 376] width 110 height 11
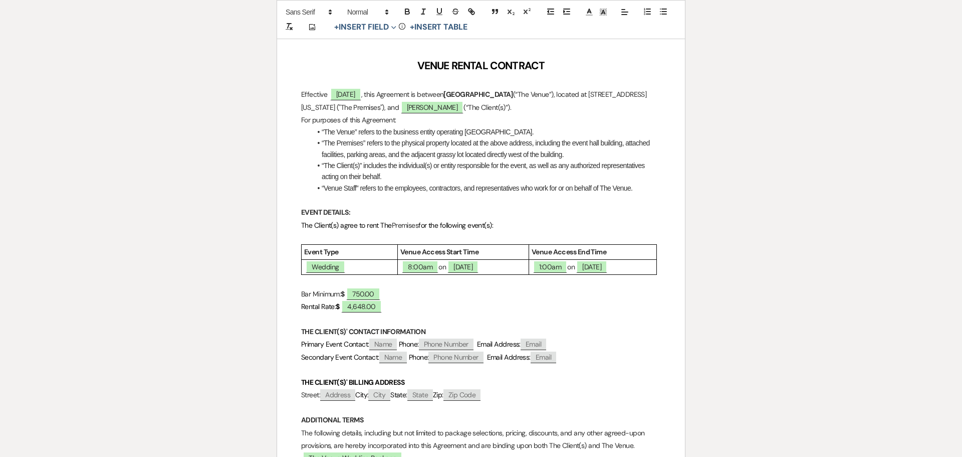
scroll to position [150, 0]
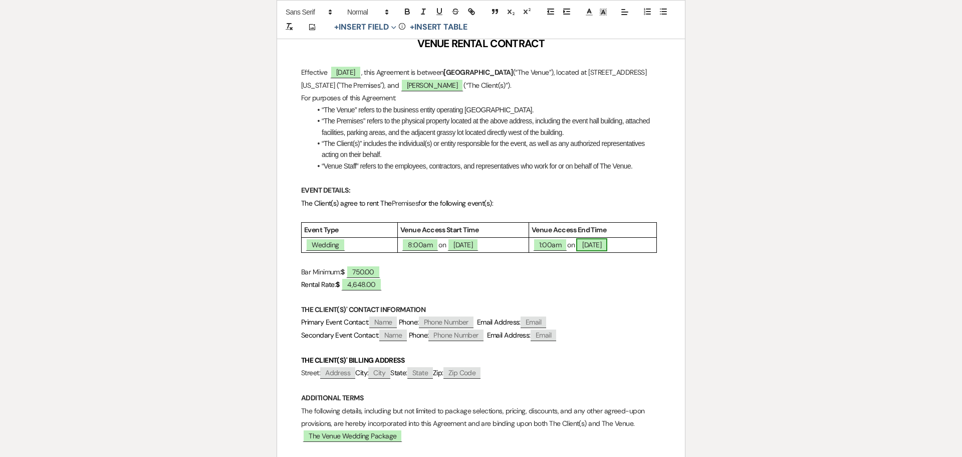
click at [602, 246] on span "[DATE]" at bounding box center [591, 244] width 31 height 13
select select "smartCustomField"
select select "owner"
select select "{{eventDate}}"
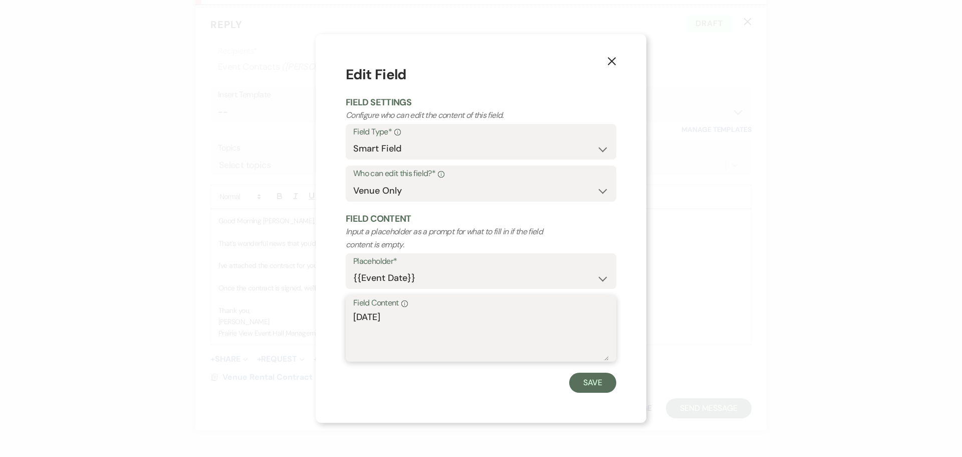
click at [378, 318] on textarea "[DATE]" at bounding box center [481, 335] width 256 height 50
type textarea "[DATE]"
click at [591, 376] on button "Save" at bounding box center [592, 382] width 47 height 20
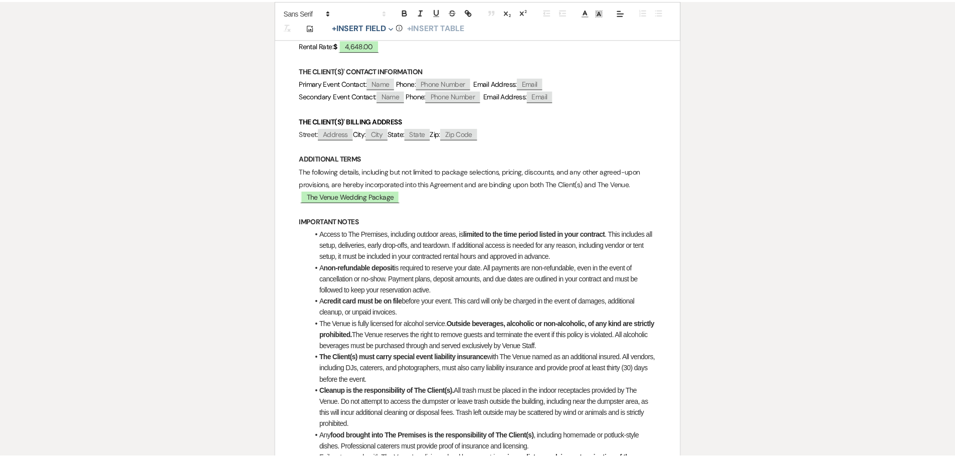
scroll to position [0, 0]
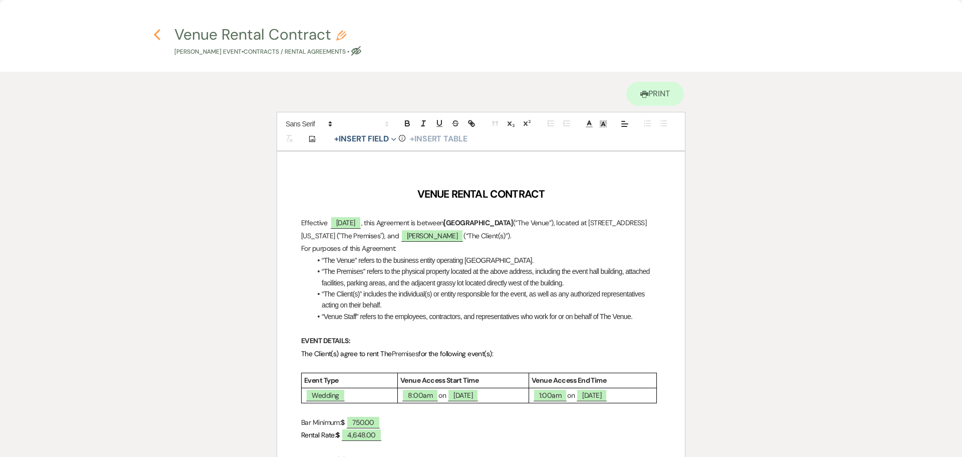
click at [155, 33] on icon "Previous" at bounding box center [157, 35] width 8 height 12
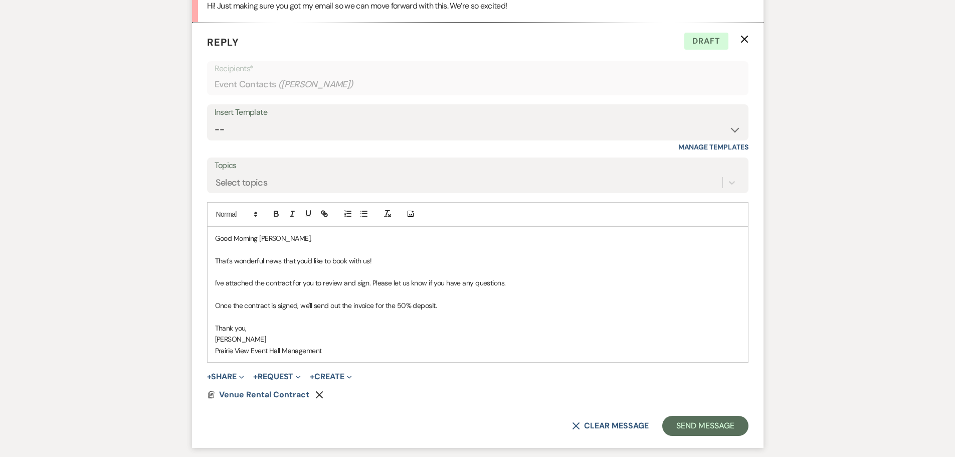
scroll to position [2047, 0]
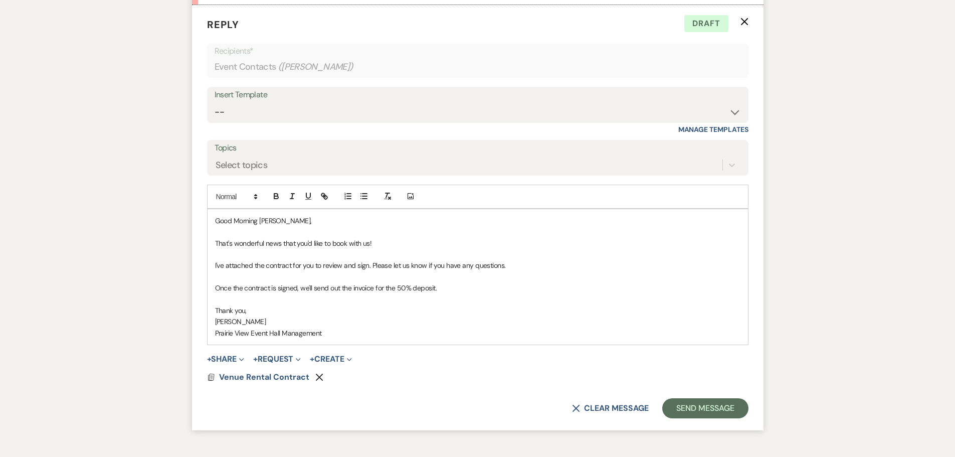
click at [439, 293] on p "Once the contract is signed, we'll send out the invoice for the 50% deposit." at bounding box center [477, 287] width 525 height 11
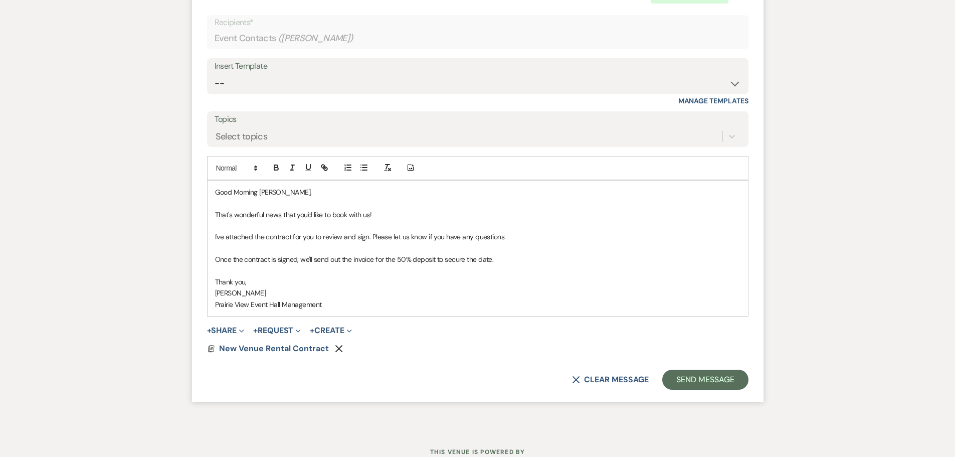
scroll to position [2075, 0]
click at [705, 390] on button "Send Message" at bounding box center [705, 380] width 86 height 20
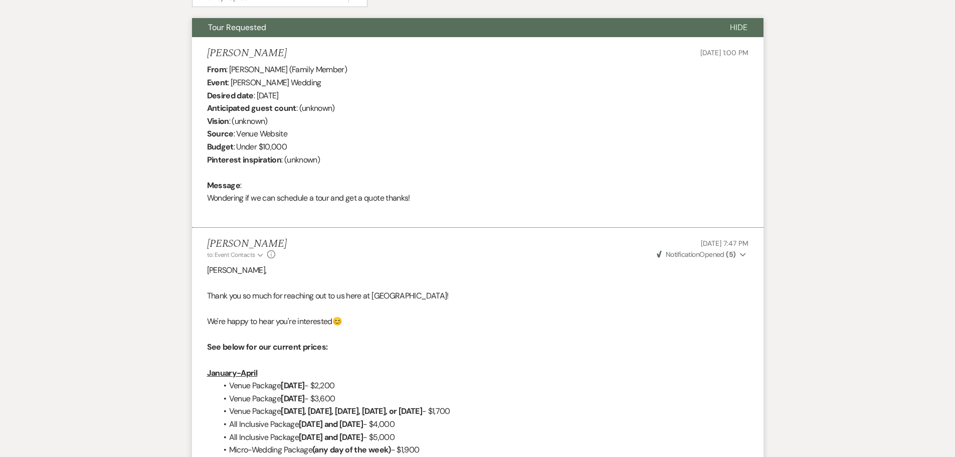
scroll to position [0, 0]
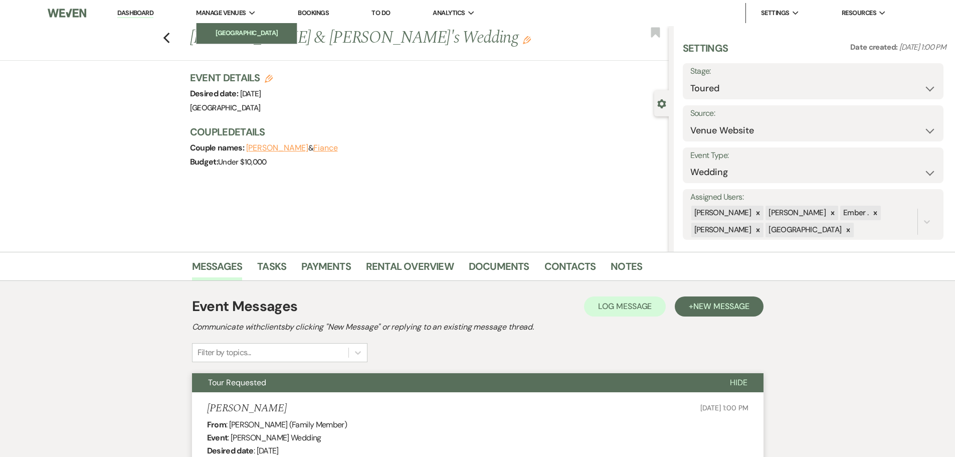
click at [225, 31] on li "[GEOGRAPHIC_DATA]" at bounding box center [246, 33] width 90 height 10
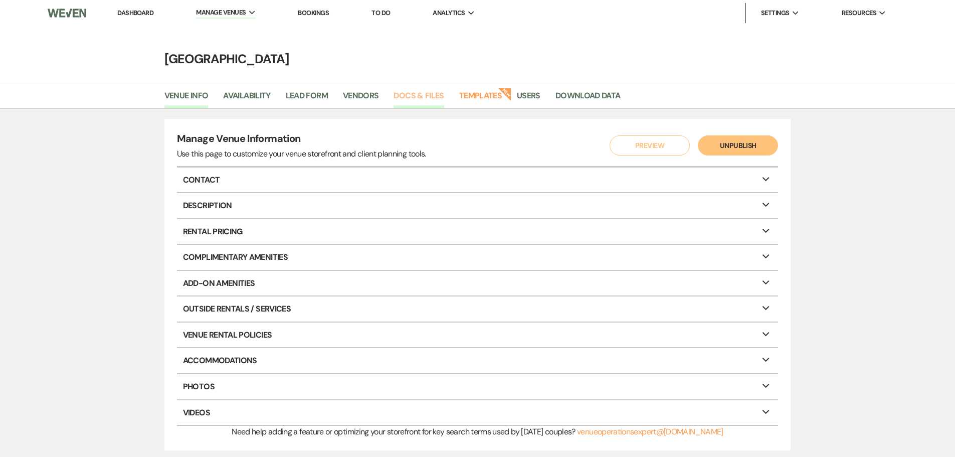
click at [399, 95] on link "Docs & Files" at bounding box center [418, 98] width 50 height 19
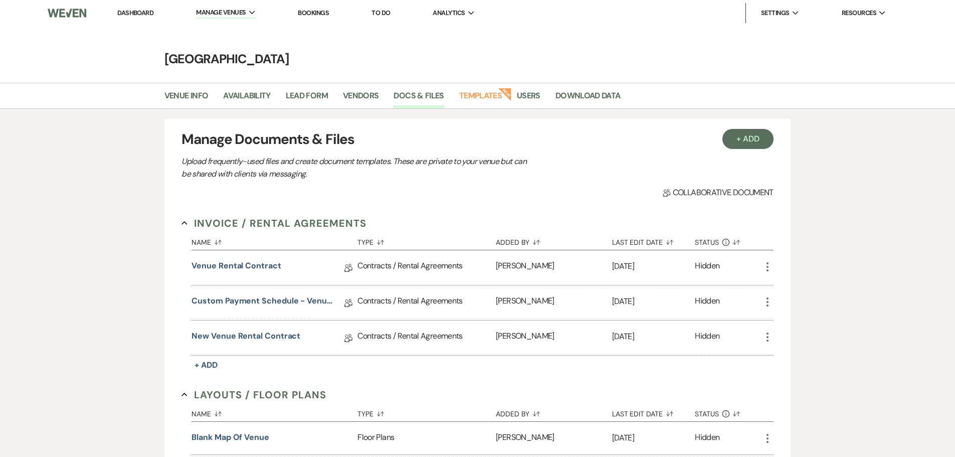
click at [767, 306] on use "button" at bounding box center [767, 301] width 2 height 9
click at [792, 377] on button "Archive Archive" at bounding box center [792, 372] width 62 height 17
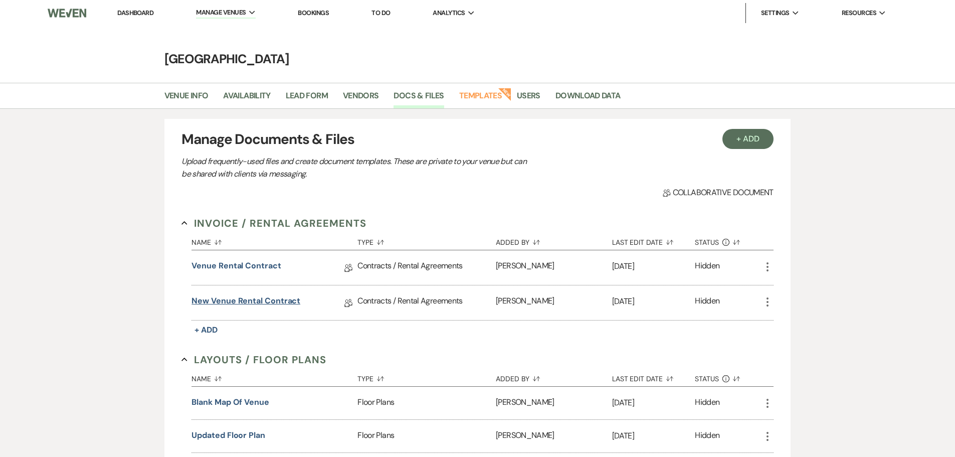
click at [255, 302] on link "New Venue Rental Contract" at bounding box center [245, 303] width 109 height 16
click at [763, 263] on icon "More" at bounding box center [767, 267] width 12 height 12
click at [785, 338] on button "Archive Archive" at bounding box center [792, 337] width 62 height 17
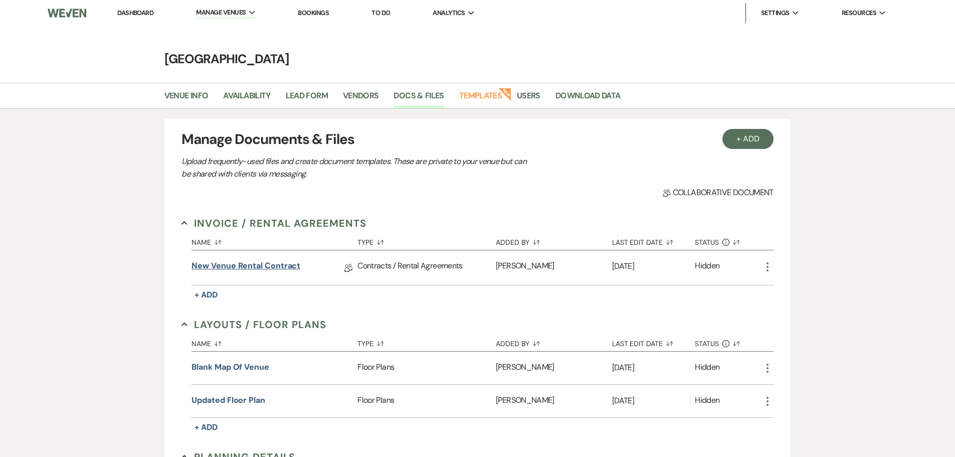
click at [239, 266] on link "New Venue Rental Contract" at bounding box center [245, 268] width 109 height 16
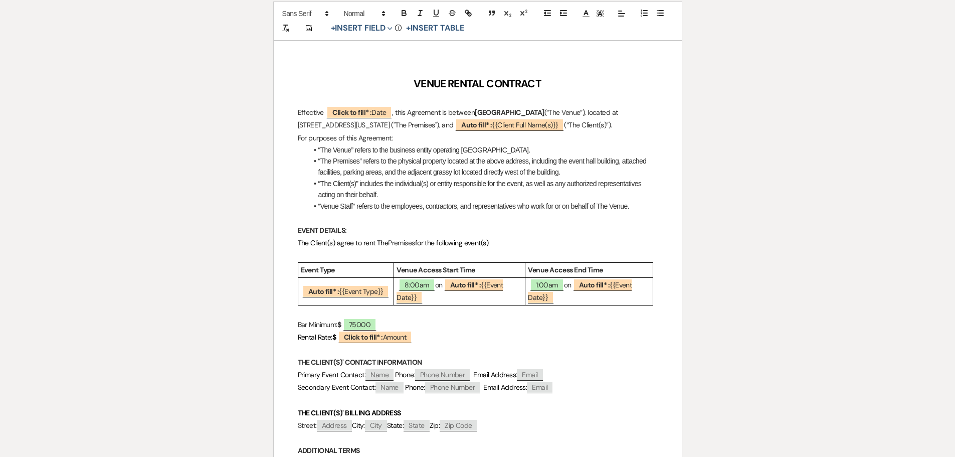
scroll to position [150, 0]
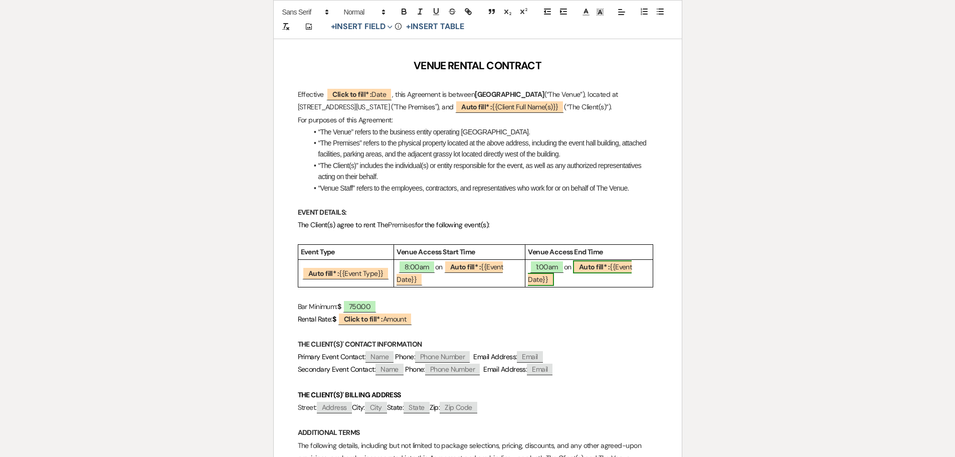
click at [594, 267] on b "Auto fill* :" at bounding box center [594, 266] width 31 height 9
select select "smartCustomField"
select select "owner"
select select "{{eventDate}}"
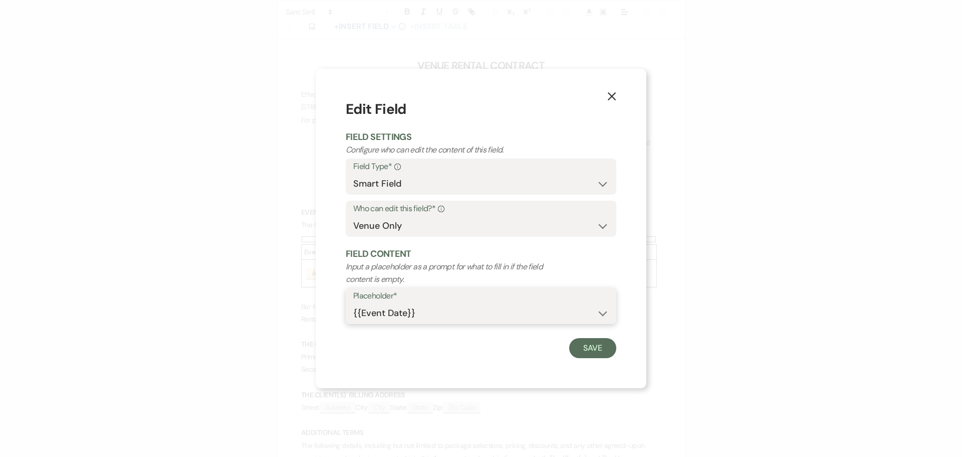
click at [464, 314] on select "{{Event Date}} {{Client Full Name(s)}} {{Client First Name(s)}} {{Venue Name}} …" at bounding box center [481, 313] width 256 height 20
click at [480, 181] on select "Standard Field Smart Field" at bounding box center [481, 184] width 256 height 20
select select "standardCustomField"
click at [353, 174] on select "Standard Field Smart Field" at bounding box center [481, 184] width 256 height 20
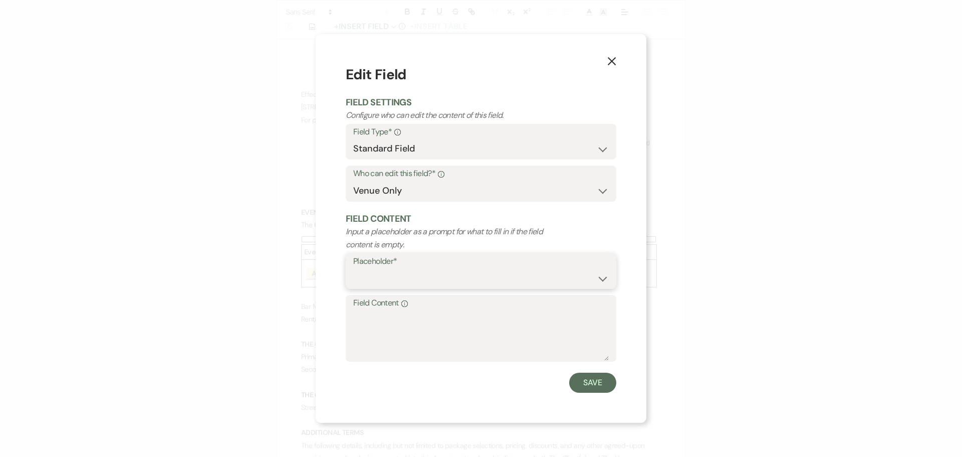
click at [435, 272] on select "Custom Placeholder Date Time Name Location Venue Name Type Number Budget Addres…" at bounding box center [481, 278] width 256 height 20
click at [353, 268] on select "Custom Placeholder Date Time Name Location Venue Name Type Number Budget Addres…" at bounding box center [481, 278] width 256 height 20
select select "Date"
click at [382, 321] on textarea "Field Content Info" at bounding box center [481, 335] width 256 height 50
click at [590, 384] on button "Save" at bounding box center [592, 382] width 47 height 20
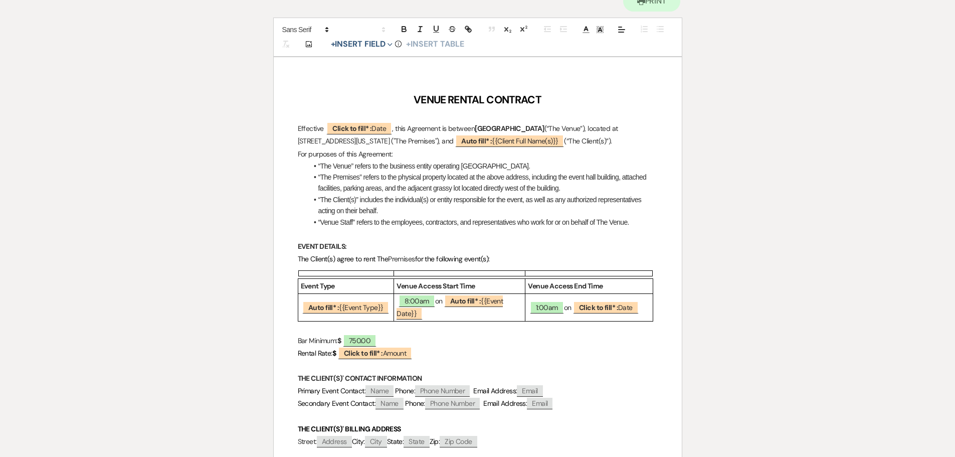
scroll to position [100, 0]
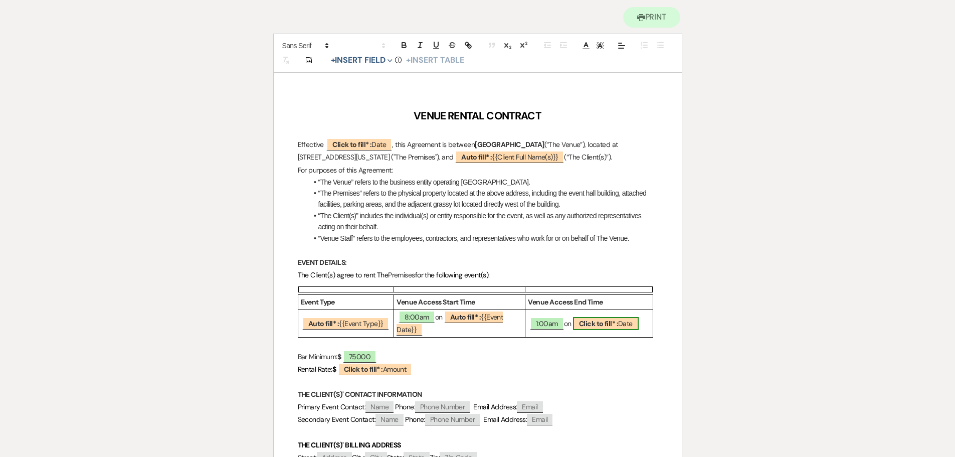
click at [618, 323] on b "Click to fill* :" at bounding box center [598, 323] width 39 height 9
select select "owner"
select select "Date"
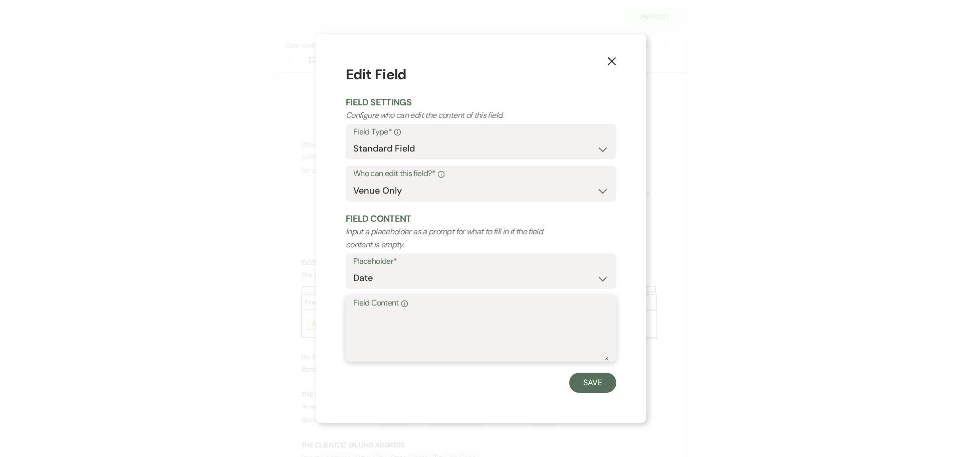
click at [464, 324] on textarea "Field Content Info" at bounding box center [481, 335] width 256 height 50
type textarea "I"
type textarea "+1 Day if 1am"
click at [595, 379] on button "Save" at bounding box center [592, 382] width 47 height 20
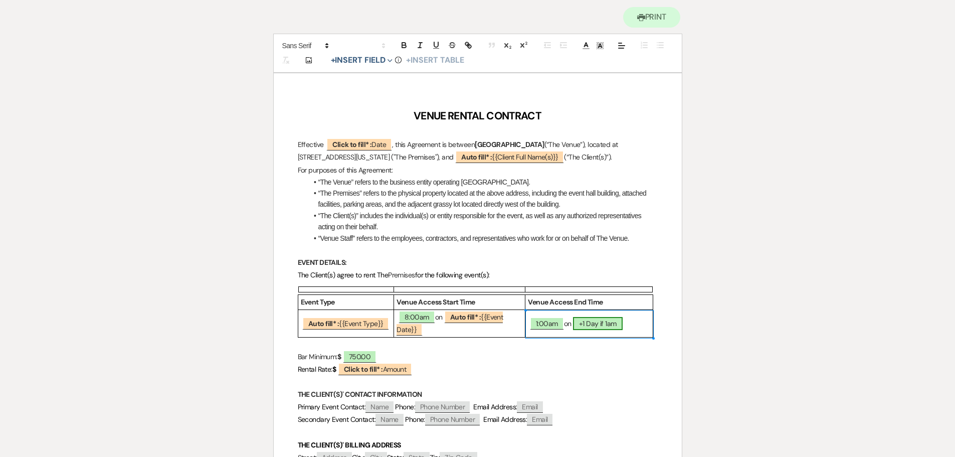
click at [597, 323] on span "+1 Day if 1am" at bounding box center [598, 323] width 50 height 13
select select "owner"
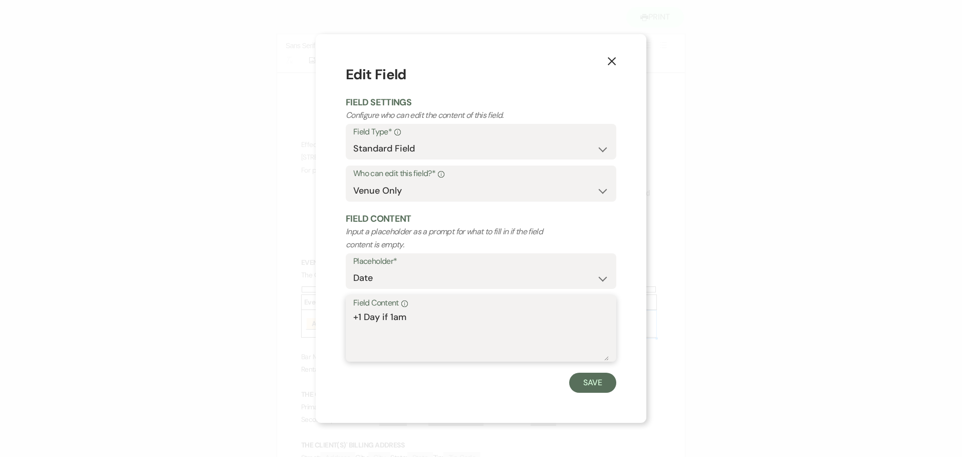
click at [362, 316] on textarea "+1 Day if 1am" at bounding box center [481, 335] width 256 height 50
click at [398, 283] on select "Custom Placeholder Date Time Name Location Venue Name Type Number Budget Addres…" at bounding box center [481, 278] width 256 height 20
select select "custom_placeholder"
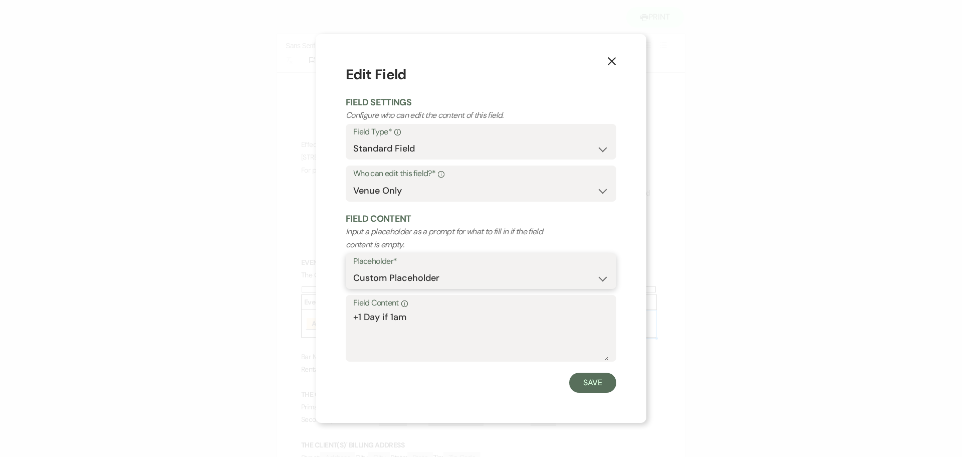
click at [353, 268] on select "Custom Placeholder Date Time Name Location Venue Name Type Number Budget Addres…" at bounding box center [481, 278] width 256 height 20
click at [461, 275] on select "Custom Placeholder Date Time Name Location Venue Name Type Number Budget Addres…" at bounding box center [412, 278] width 118 height 20
click at [353, 268] on select "Custom Placeholder Date Time Name Location Venue Name Type Number Budget Addres…" at bounding box center [412, 278] width 118 height 20
click at [474, 277] on select "Custom Placeholder Date Time Name Location Venue Name Type Number Budget Addres…" at bounding box center [481, 278] width 256 height 20
select select "custom_placeholder"
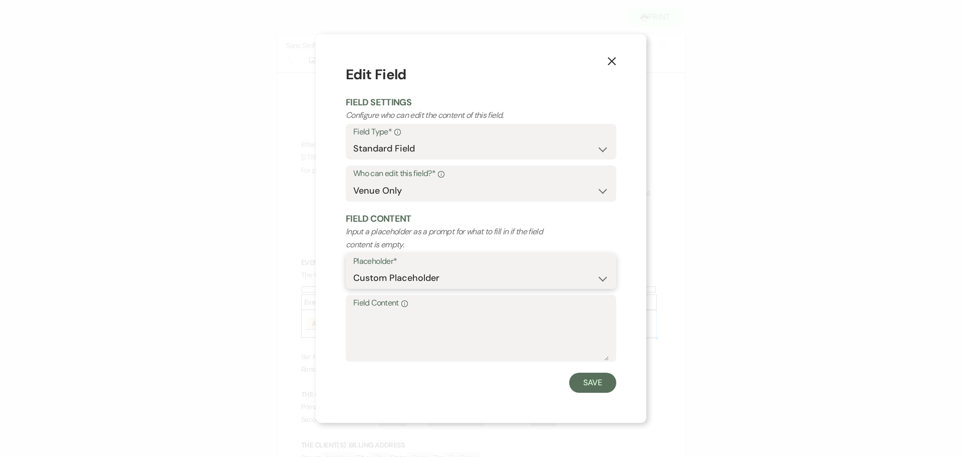
click at [353, 268] on select "Custom Placeholder Date Time Name Location Venue Name Type Number Budget Addres…" at bounding box center [481, 278] width 256 height 20
click at [526, 278] on input "Custom Placeholder*" at bounding box center [550, 278] width 118 height 20
type input "+1 Day if 1am"
click at [594, 388] on button "Save" at bounding box center [592, 382] width 47 height 20
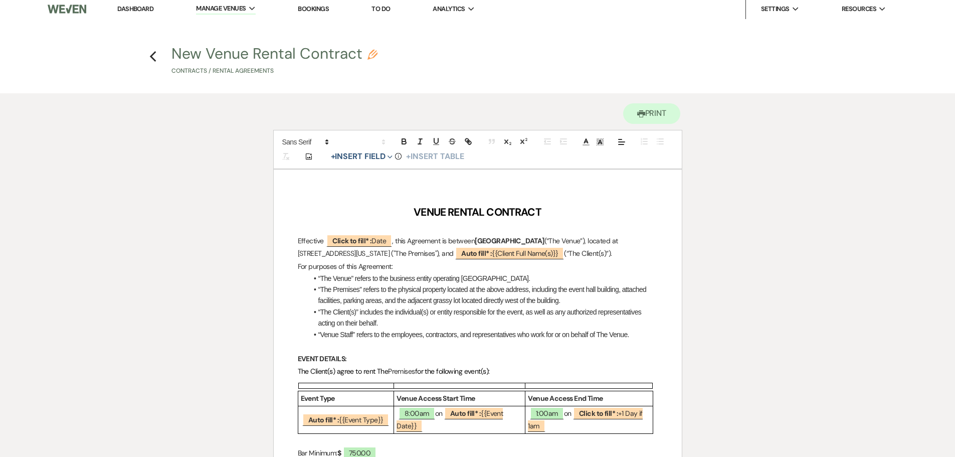
scroll to position [0, 0]
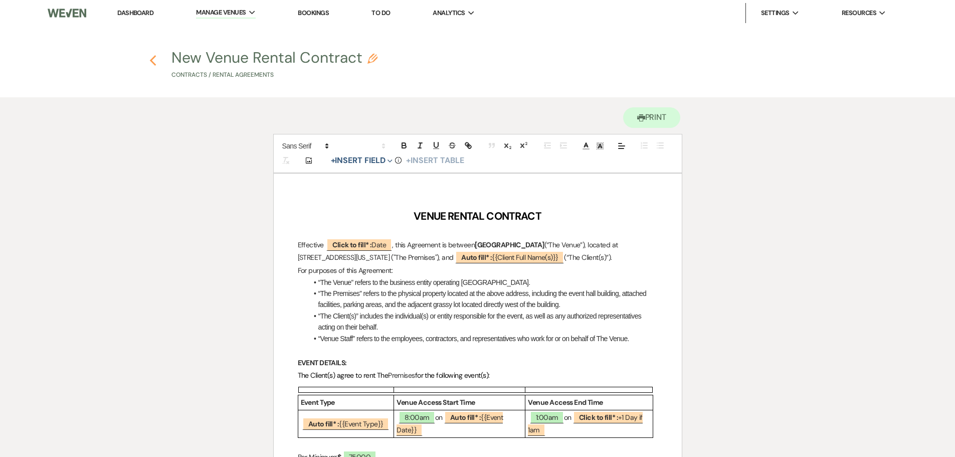
click at [153, 59] on icon "Previous" at bounding box center [153, 61] width 8 height 12
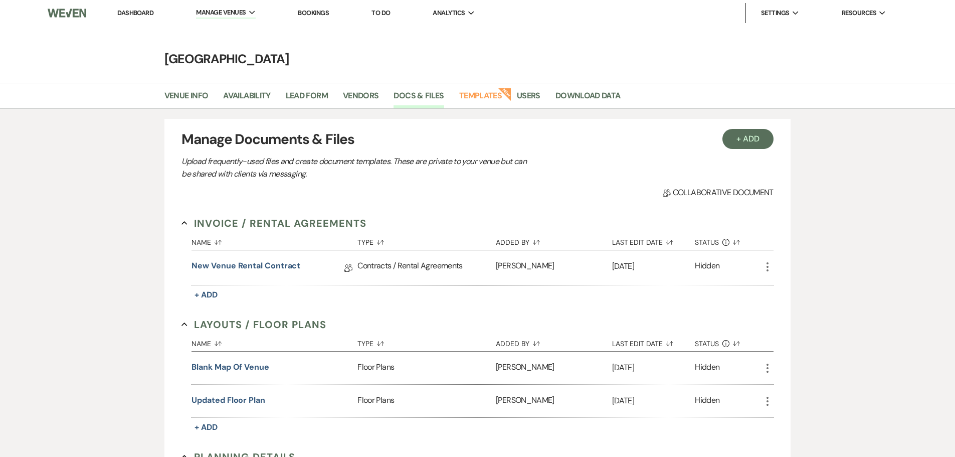
click at [142, 13] on link "Dashboard" at bounding box center [135, 13] width 36 height 9
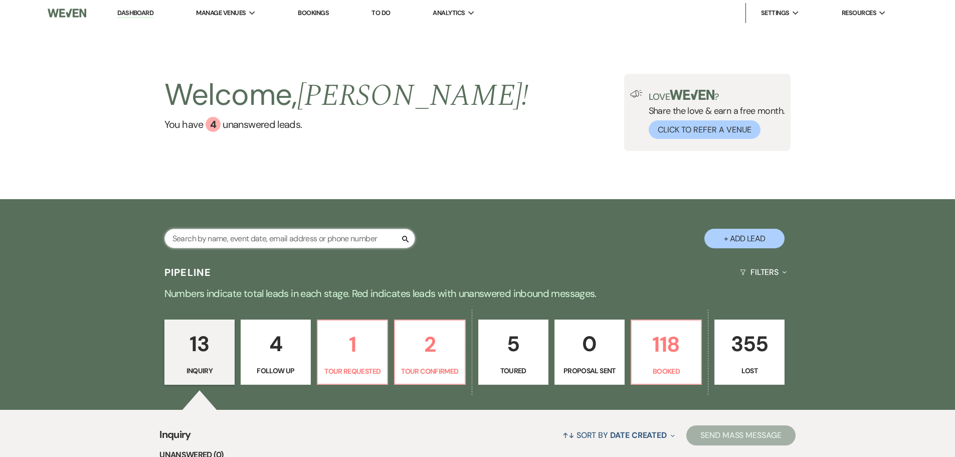
click at [291, 241] on input "text" at bounding box center [289, 239] width 251 height 20
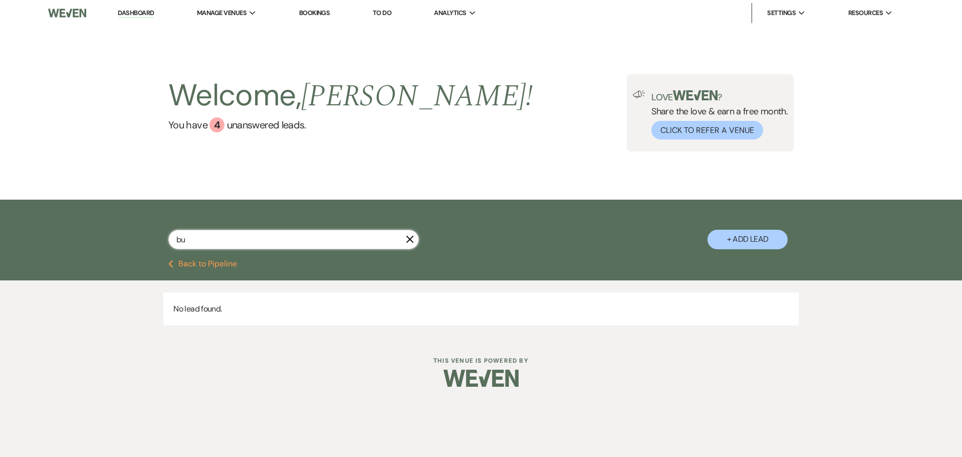
type input "b"
type input "[PERSON_NAME]"
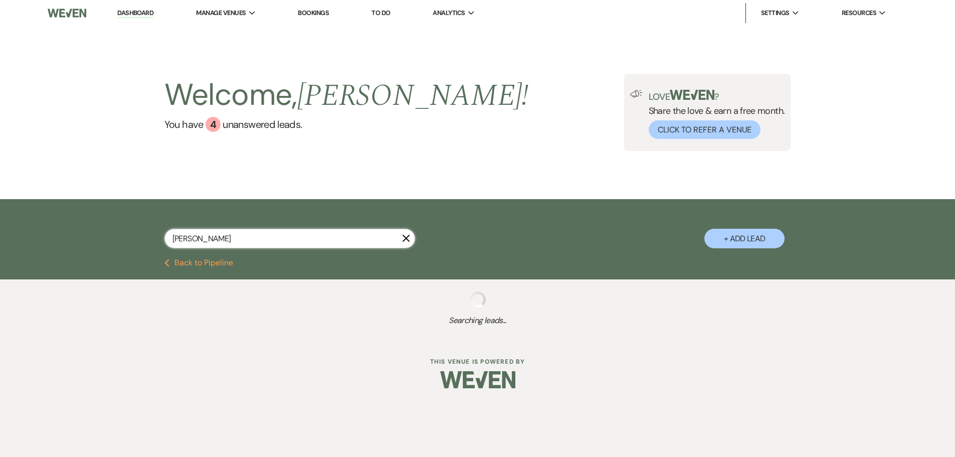
select select "8"
select select "1"
select select "8"
select select "5"
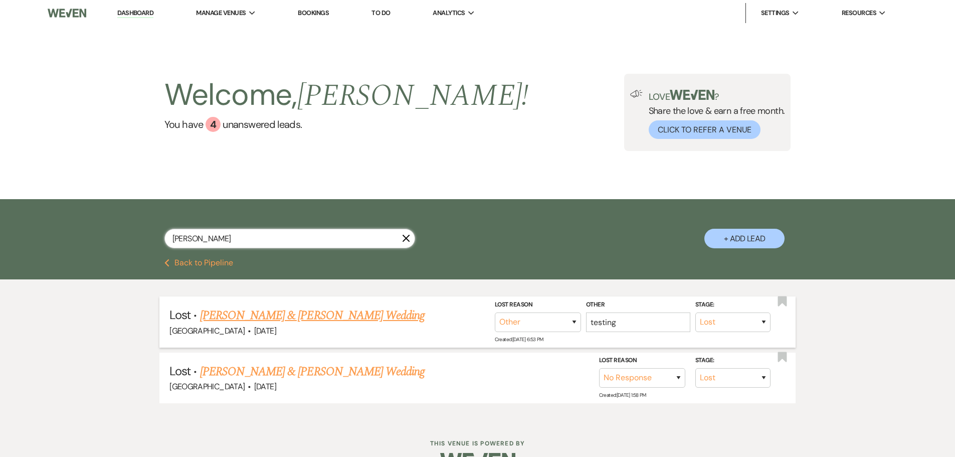
type input "[PERSON_NAME]"
click at [336, 314] on link "[PERSON_NAME] & [PERSON_NAME] Wedding" at bounding box center [312, 315] width 225 height 18
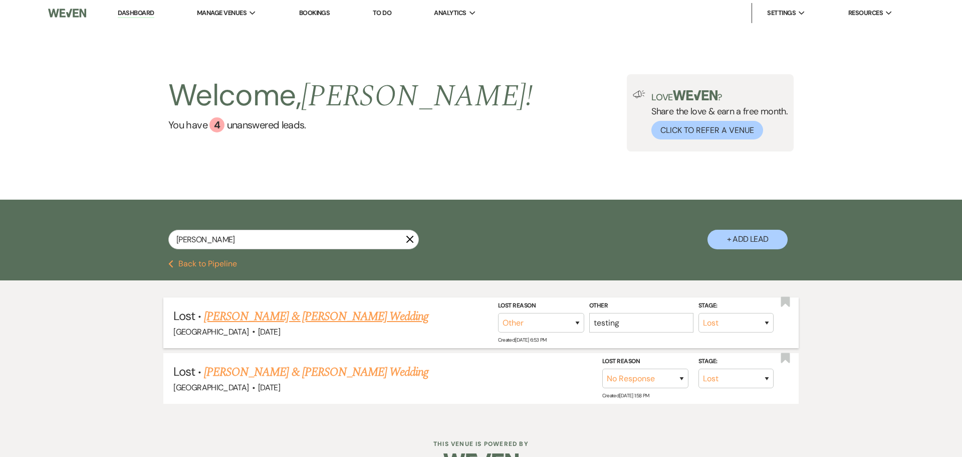
select select "8"
select select "1"
select select "5"
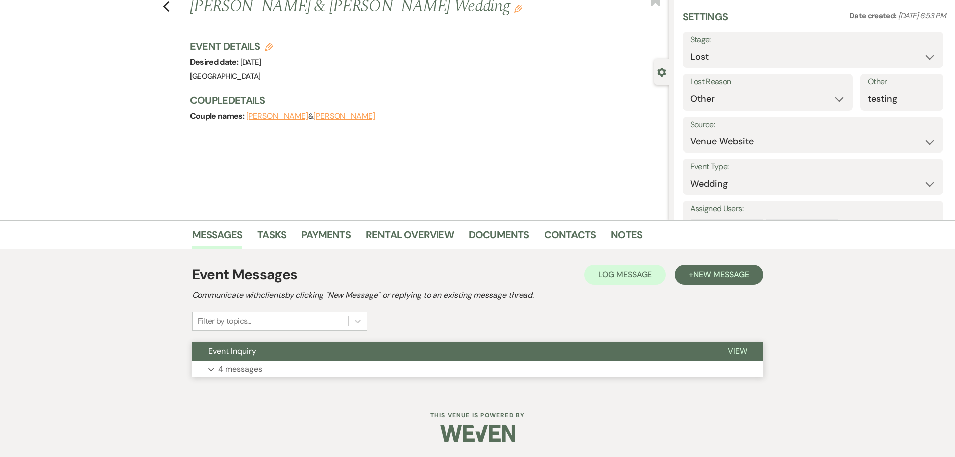
click at [257, 366] on p "4 messages" at bounding box center [240, 368] width 44 height 13
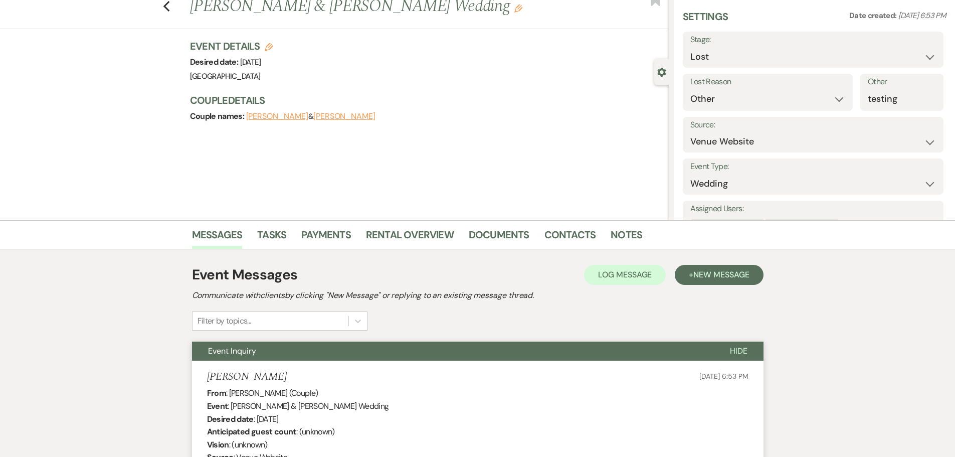
scroll to position [562, 0]
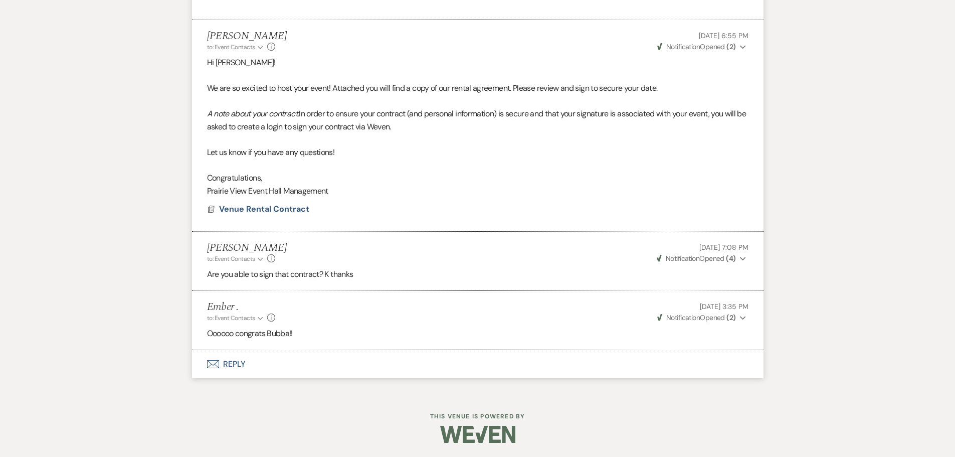
click at [234, 362] on button "Envelope Reply" at bounding box center [477, 364] width 571 height 28
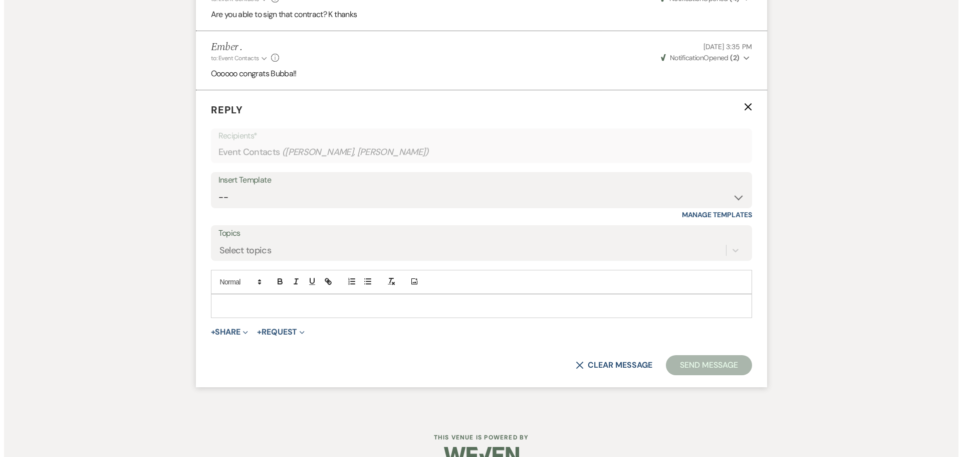
scroll to position [833, 0]
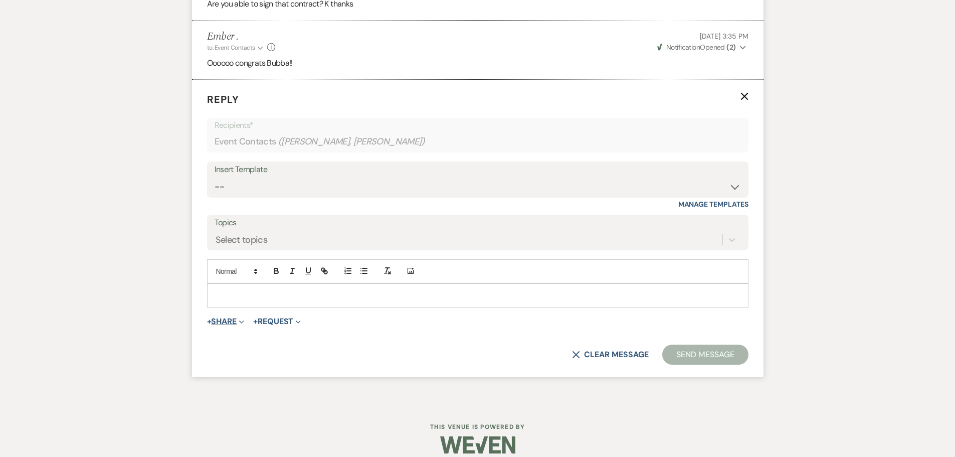
click at [234, 324] on button "+ Share Expand" at bounding box center [226, 321] width 38 height 8
click at [243, 340] on span "Doc Upload Documents" at bounding box center [247, 341] width 57 height 11
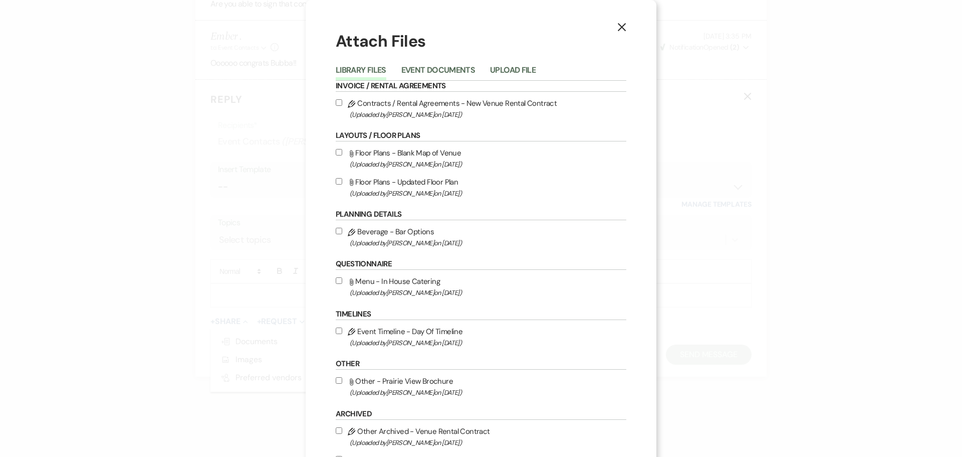
click at [336, 99] on input "Pencil Contracts / Rental Agreements - New Venue Rental Contract (Uploaded by […" at bounding box center [339, 102] width 7 height 7
checkbox input "true"
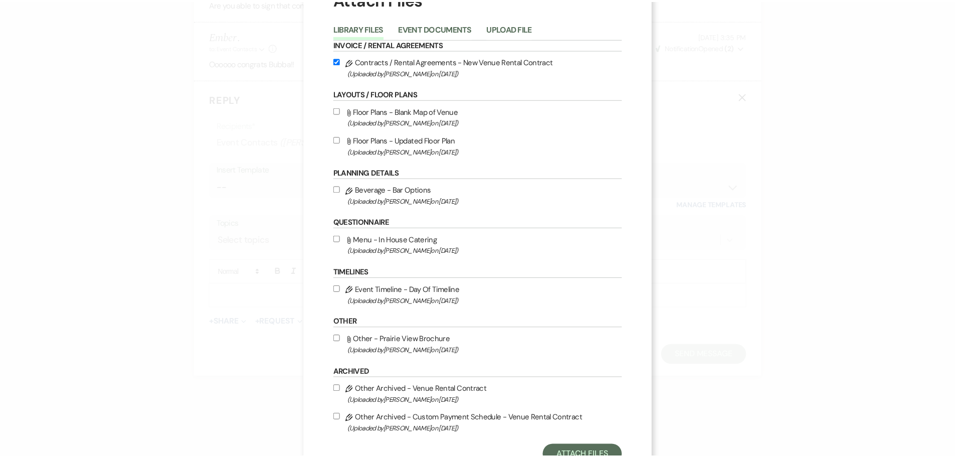
scroll to position [80, 0]
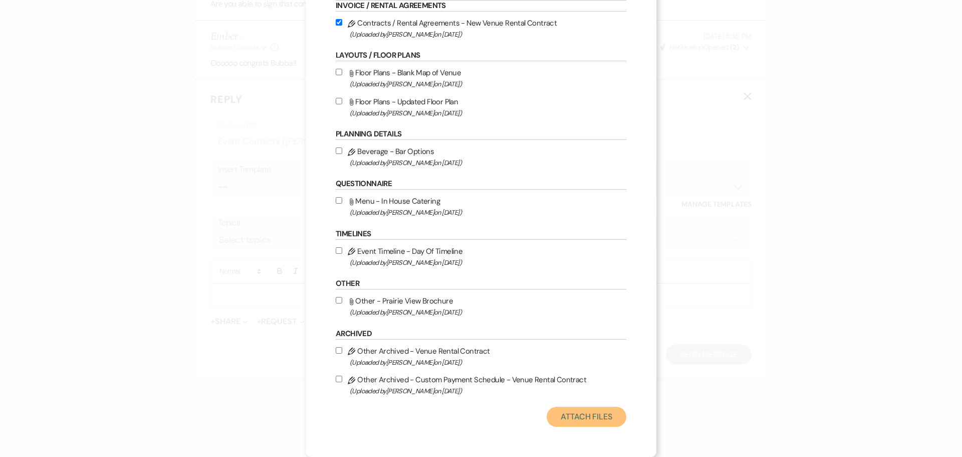
click at [566, 414] on button "Attach Files" at bounding box center [587, 416] width 80 height 20
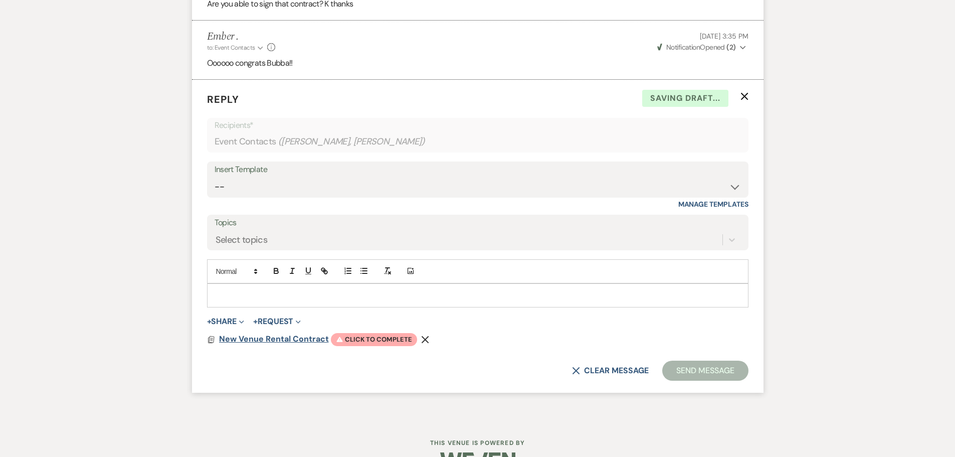
click at [293, 339] on span "New Venue Rental Contract" at bounding box center [274, 338] width 110 height 11
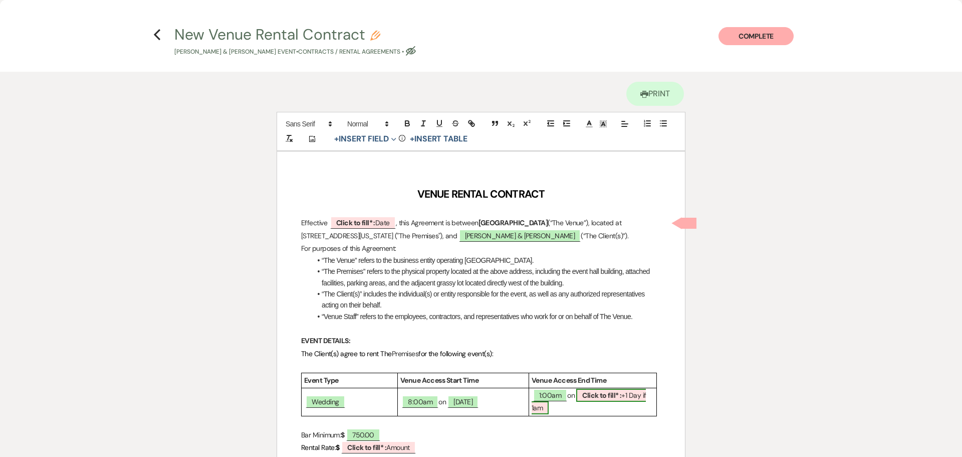
click at [605, 394] on b "Click to fill* :" at bounding box center [601, 394] width 39 height 9
select select "owner"
select select "custom_placeholder"
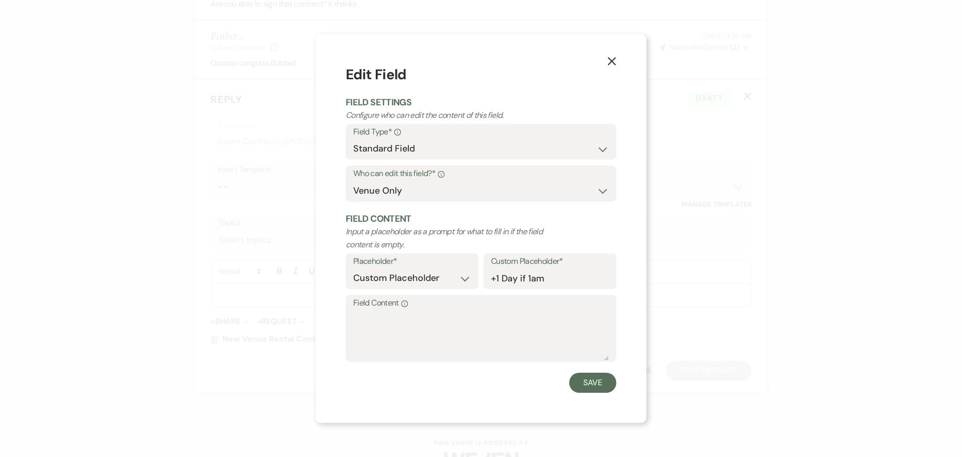
click at [612, 62] on use "button" at bounding box center [612, 61] width 8 height 8
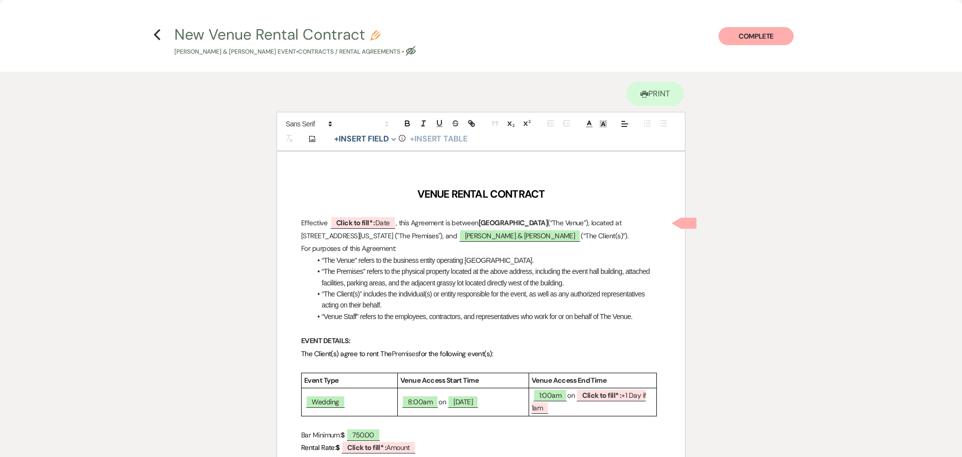
click at [149, 32] on h4 "Previous New Venue Rental Contract Pencil [PERSON_NAME] & [PERSON_NAME] Event •…" at bounding box center [481, 40] width 722 height 33
click at [153, 34] on h4 "Previous New Venue Rental Contract Pencil [PERSON_NAME] & [PERSON_NAME] Event •…" at bounding box center [481, 40] width 722 height 33
click at [156, 36] on use "button" at bounding box center [157, 34] width 7 height 11
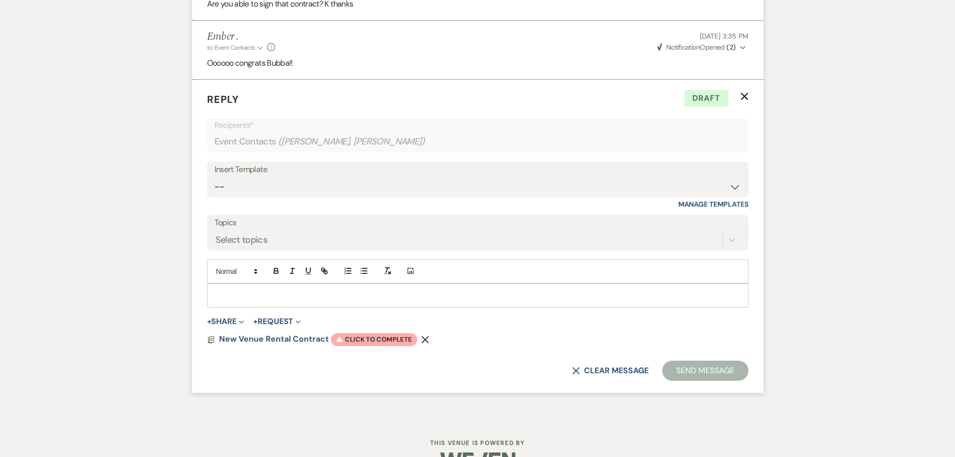
click at [422, 337] on icon "Remove" at bounding box center [425, 339] width 8 height 8
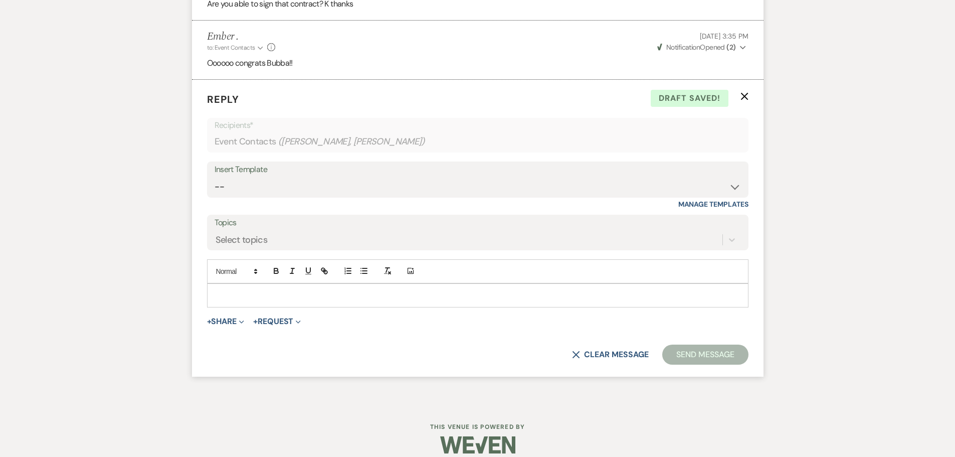
click at [745, 94] on icon "X" at bounding box center [744, 96] width 8 height 8
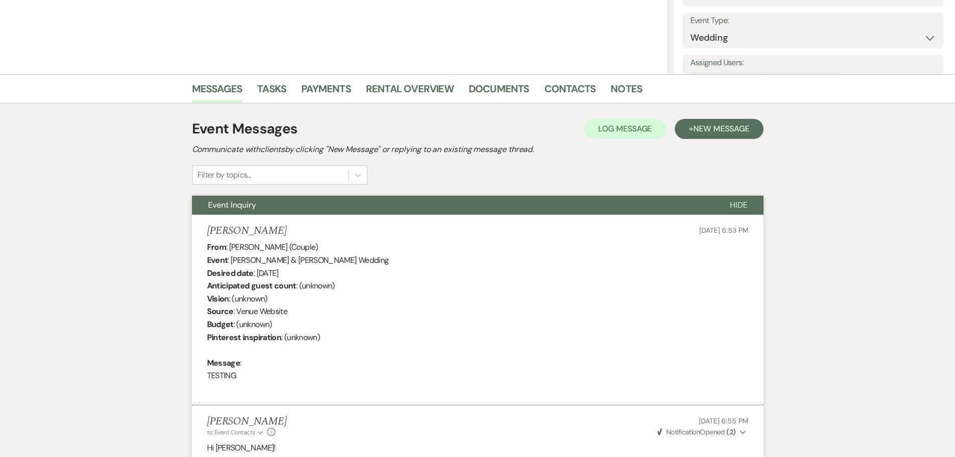
scroll to position [0, 0]
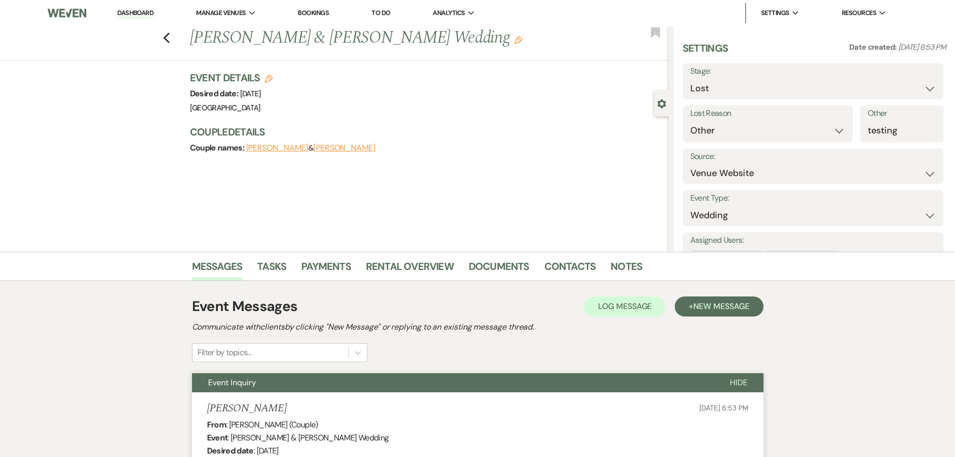
click at [139, 13] on link "Dashboard" at bounding box center [135, 14] width 36 height 10
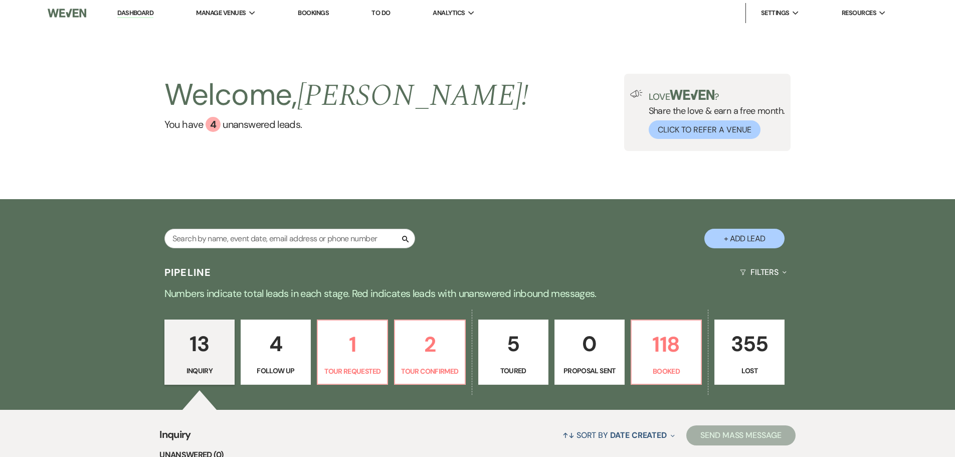
click at [512, 358] on p "5" at bounding box center [513, 344] width 57 height 34
select select "5"
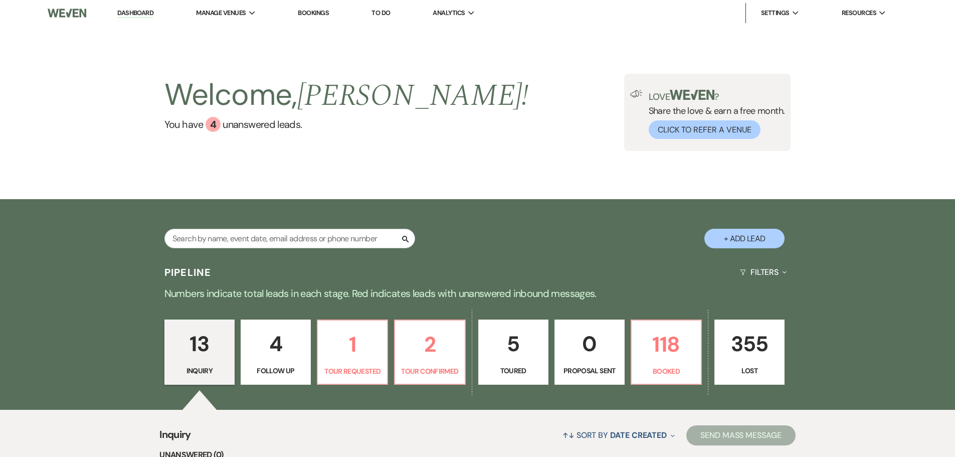
select select "5"
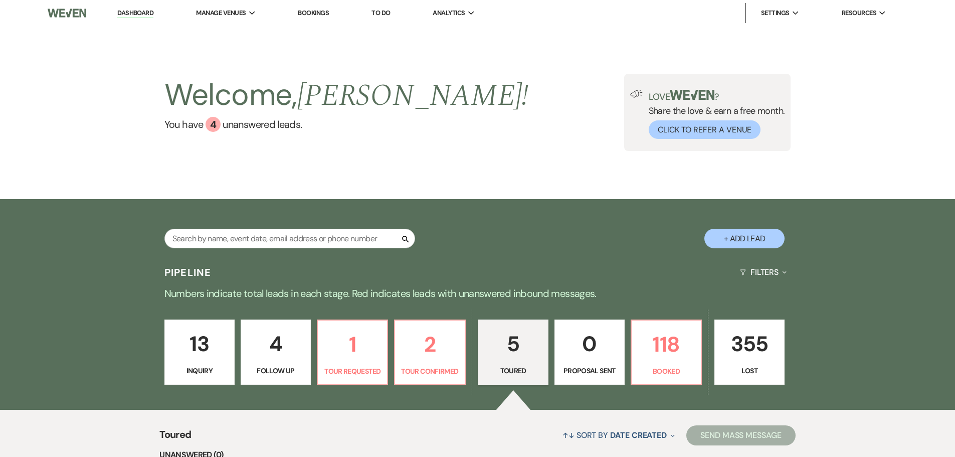
click at [515, 344] on p "5" at bounding box center [513, 344] width 57 height 34
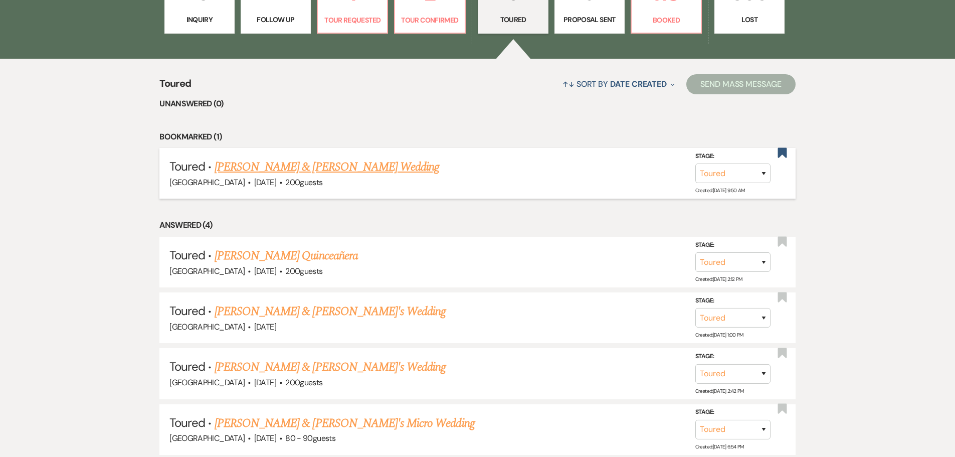
click at [340, 169] on link "[PERSON_NAME] & [PERSON_NAME] Wedding" at bounding box center [327, 167] width 225 height 18
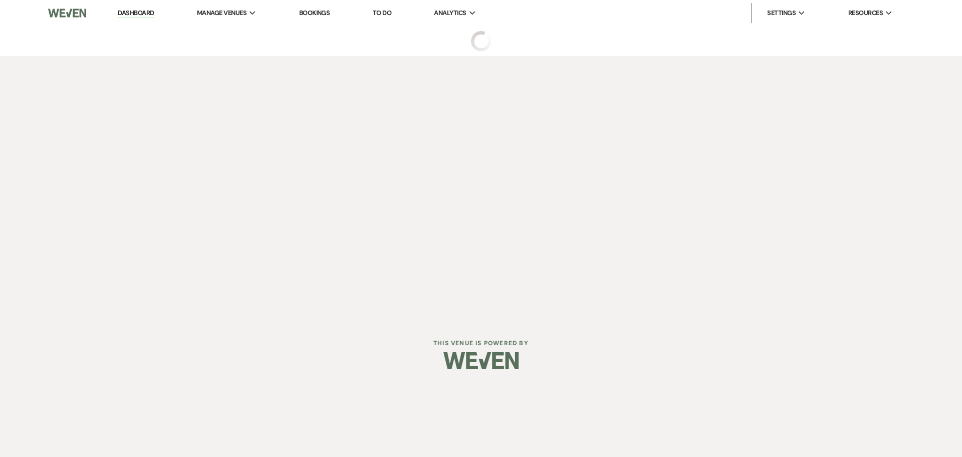
select select "5"
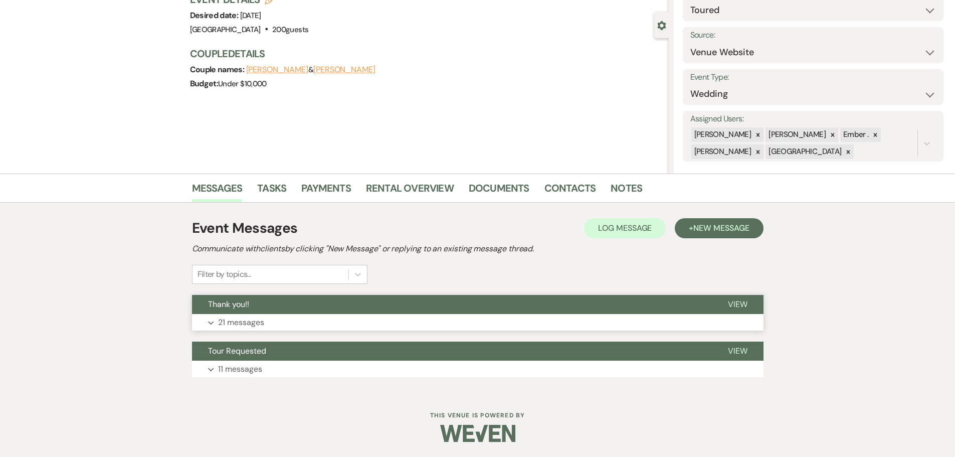
click at [239, 322] on p "21 messages" at bounding box center [241, 322] width 46 height 13
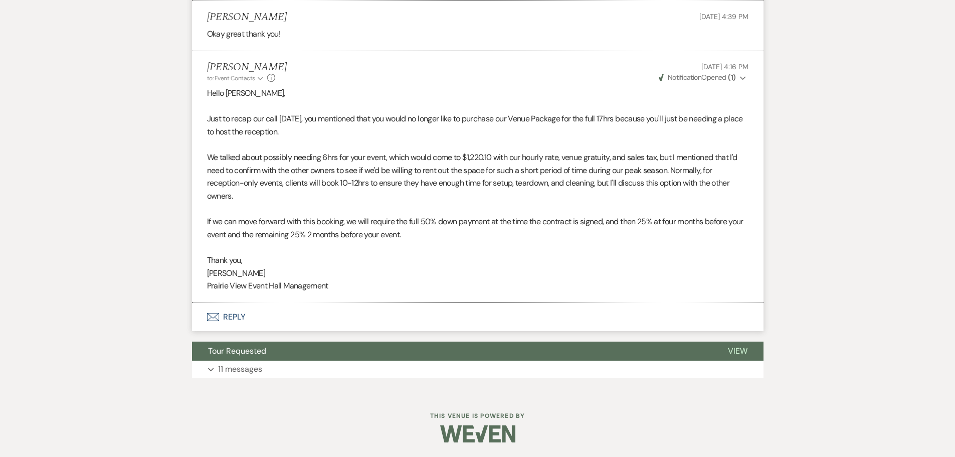
scroll to position [2800, 0]
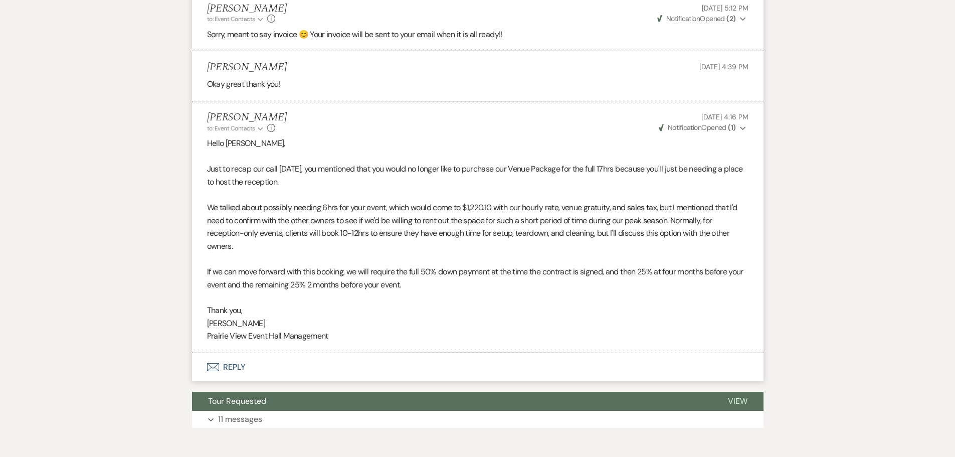
click at [233, 366] on button "Envelope Reply" at bounding box center [477, 367] width 571 height 28
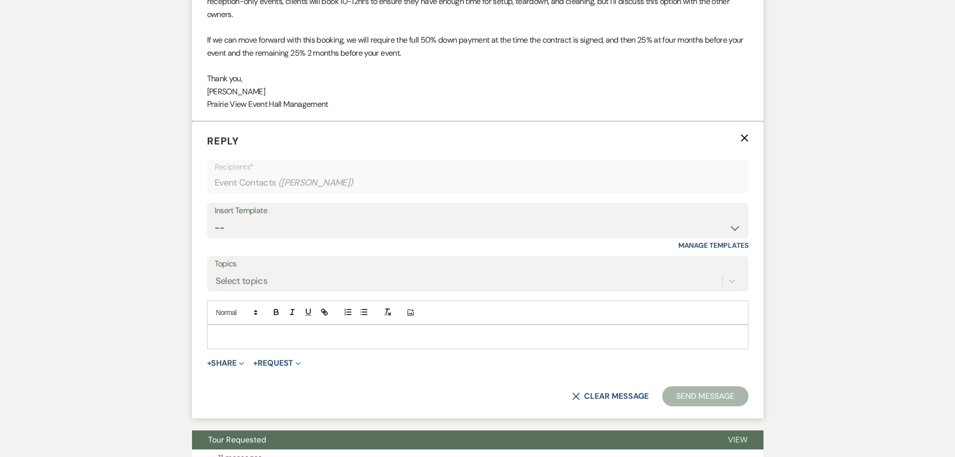
scroll to position [3074, 0]
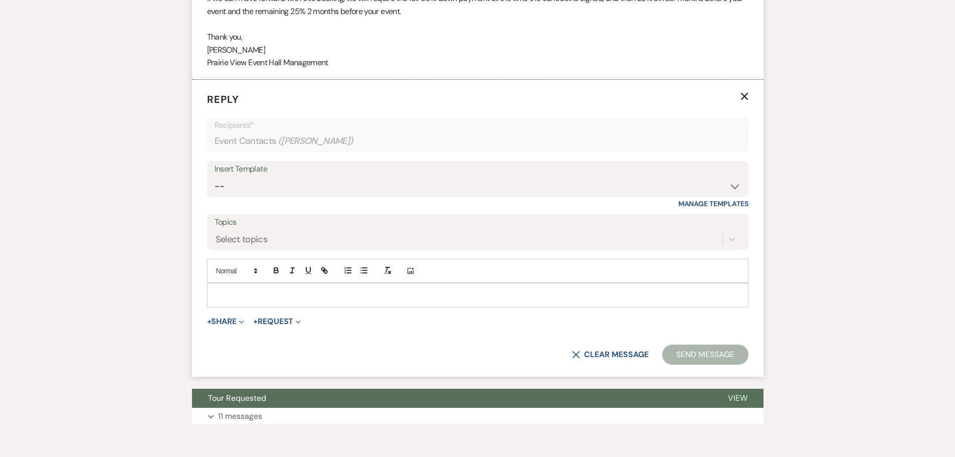
click at [253, 300] on p at bounding box center [477, 294] width 525 height 11
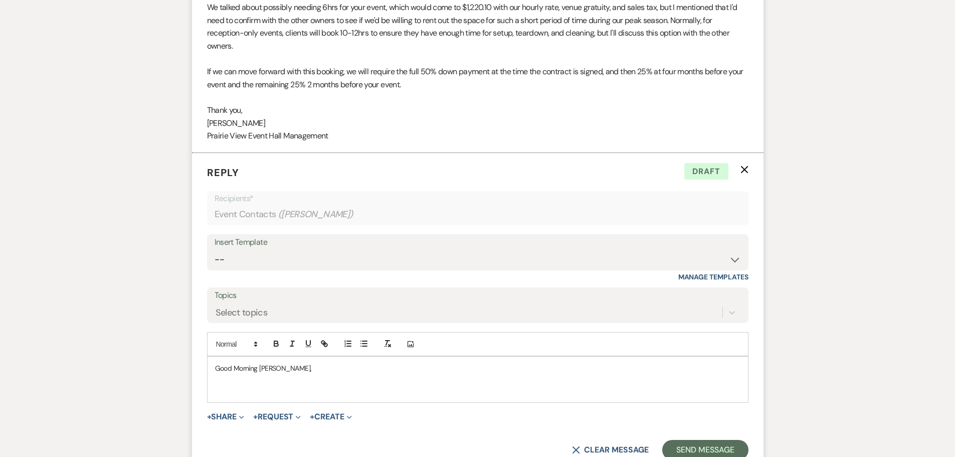
scroll to position [3017, 0]
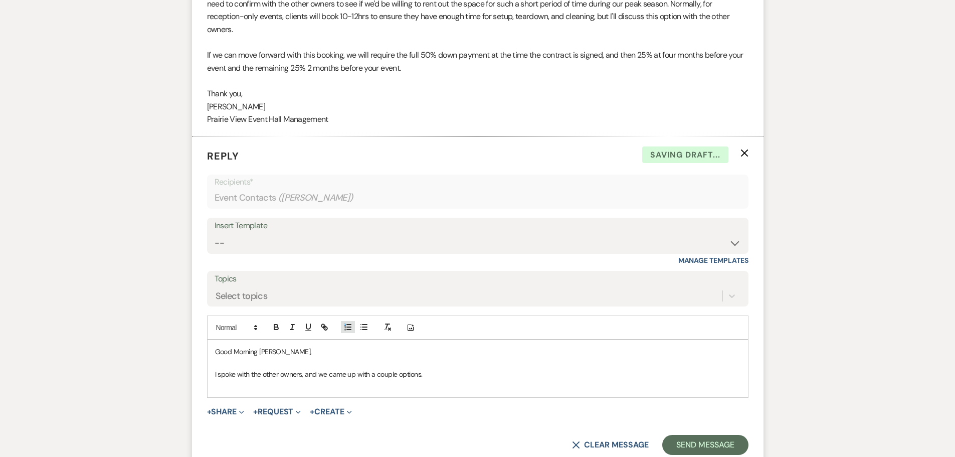
click at [345, 328] on icon "button" at bounding box center [347, 326] width 9 height 9
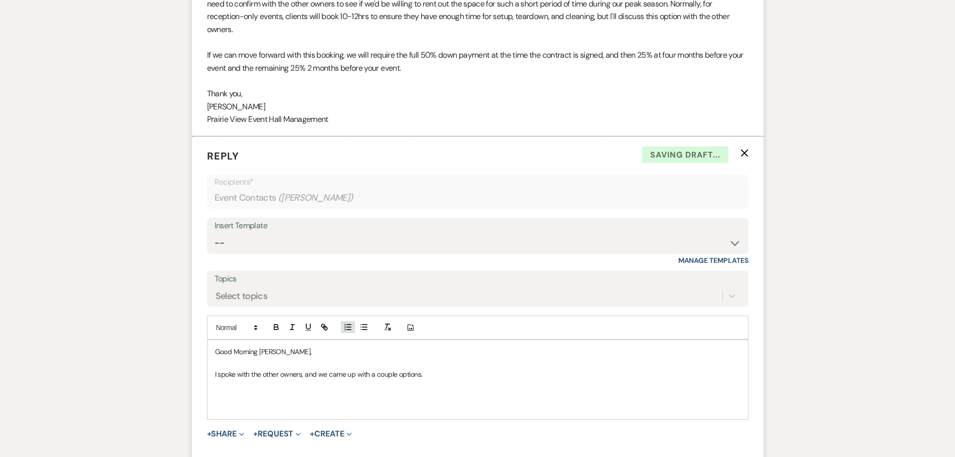
click at [345, 328] on icon "button" at bounding box center [347, 326] width 9 height 9
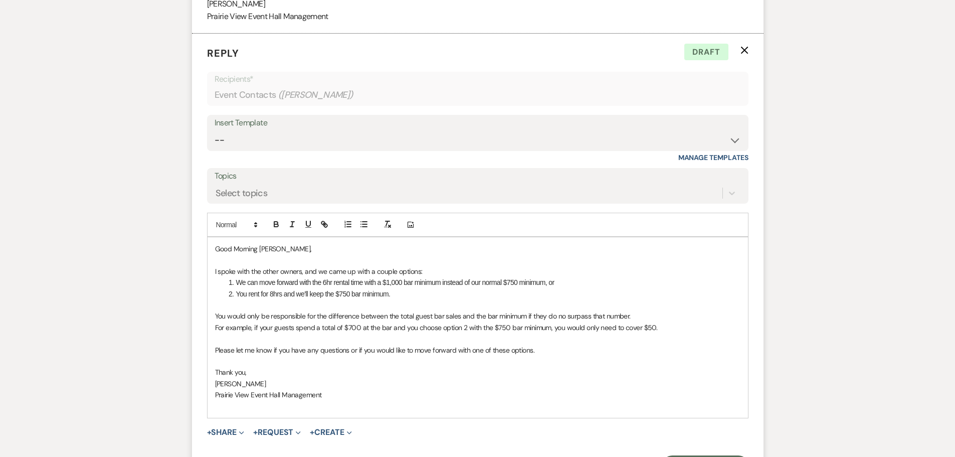
scroll to position [3278, 0]
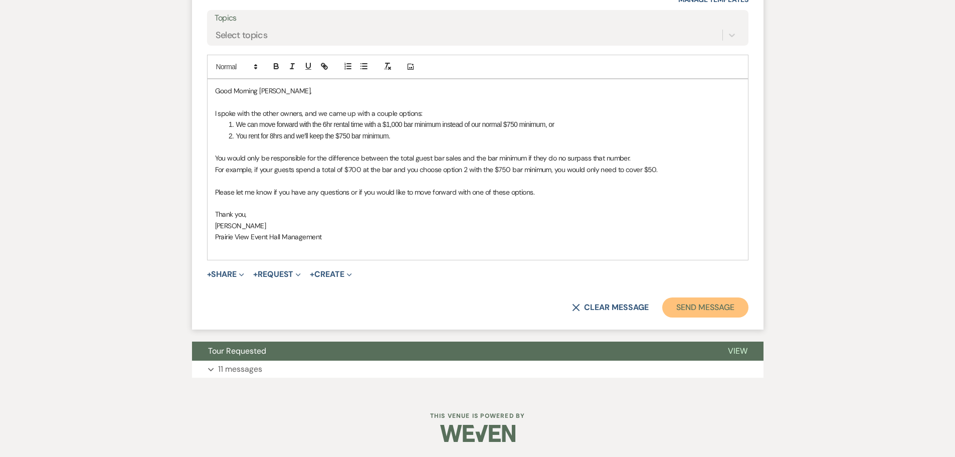
click at [721, 304] on button "Send Message" at bounding box center [705, 307] width 86 height 20
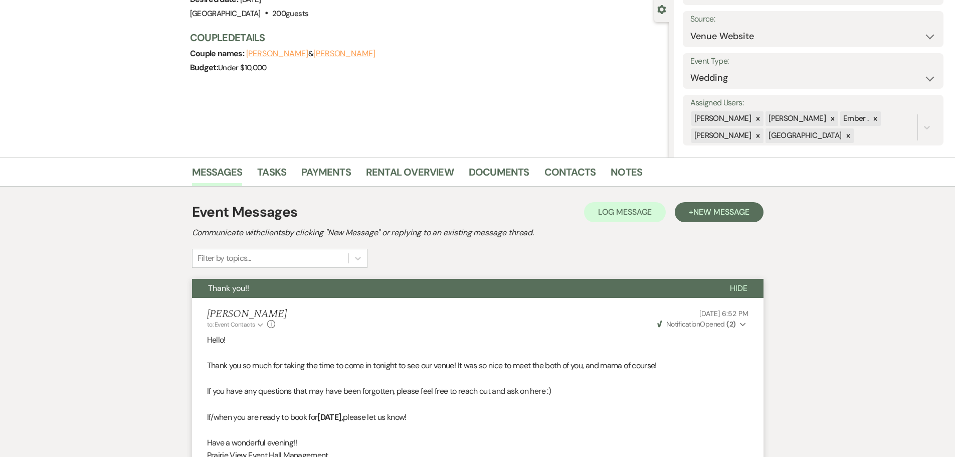
scroll to position [0, 0]
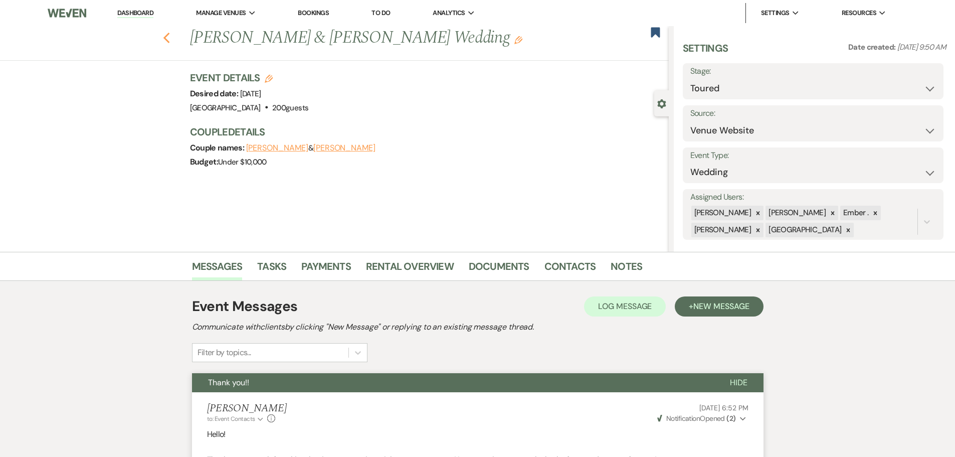
click at [170, 36] on icon "Previous" at bounding box center [167, 38] width 8 height 12
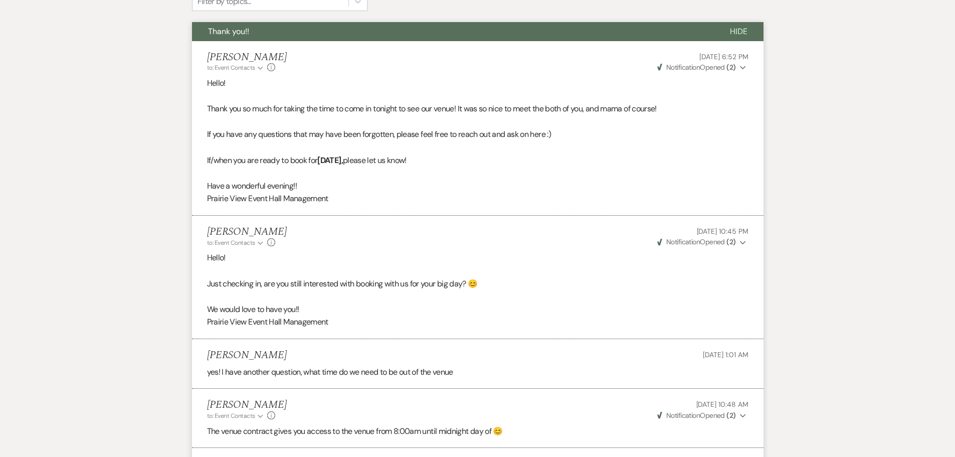
select select "5"
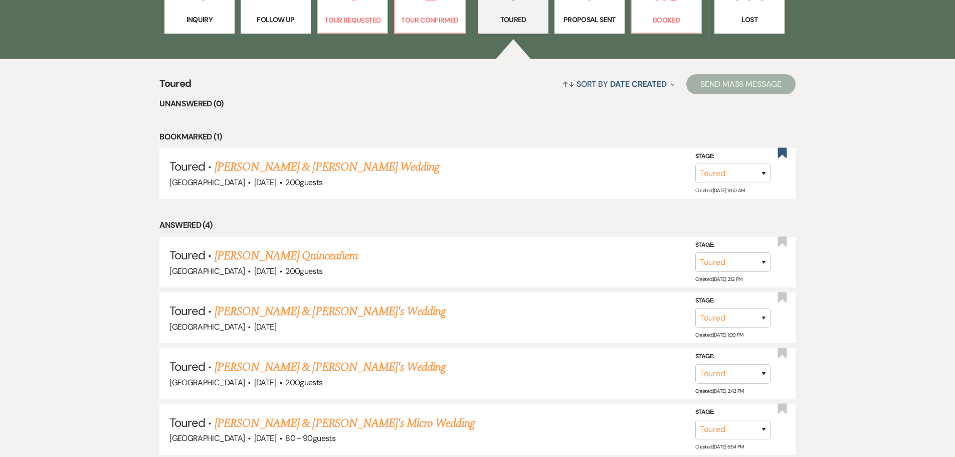
click at [87, 157] on div "Toured ↑↓ Sort By Date Created Expand Send Mass Message Unanswered (0) Bookmark…" at bounding box center [477, 265] width 955 height 413
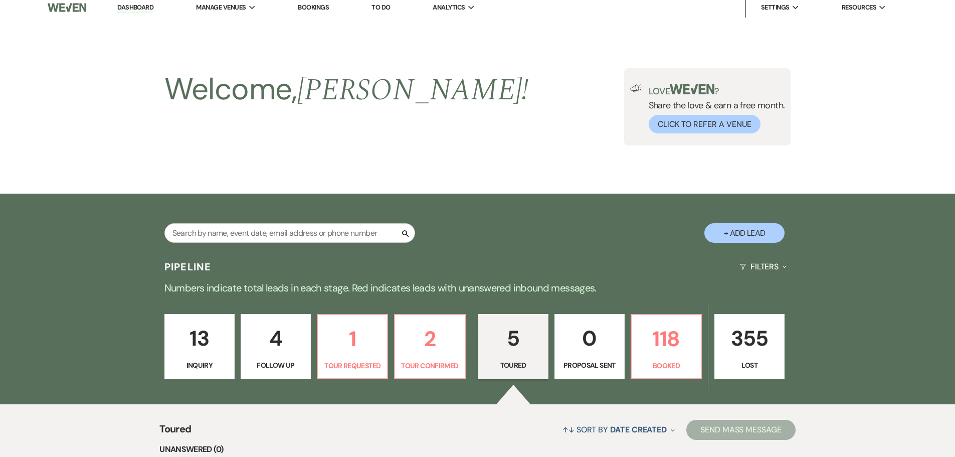
scroll to position [0, 0]
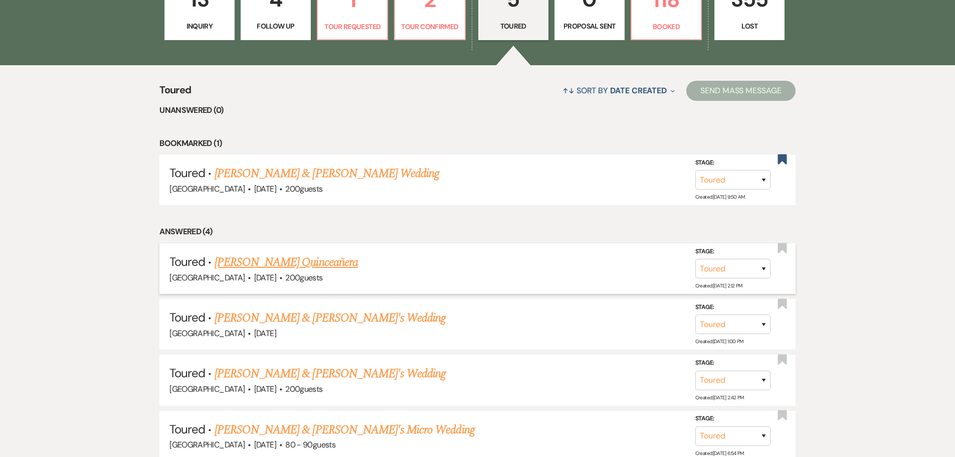
scroll to position [351, 0]
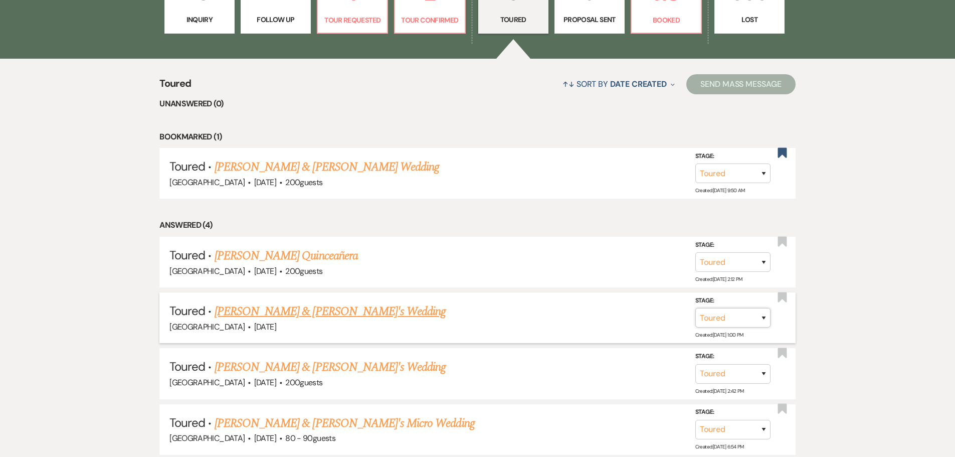
click at [762, 318] on select "Inquiry Follow Up Tour Requested Tour Confirmed Toured Proposal Sent Booked Lost" at bounding box center [732, 318] width 75 height 20
select select "6"
click at [695, 308] on select "Inquiry Follow Up Tour Requested Tour Confirmed Toured Proposal Sent Booked Lost" at bounding box center [732, 318] width 75 height 20
click at [758, 318] on button "Save" at bounding box center [750, 317] width 50 height 20
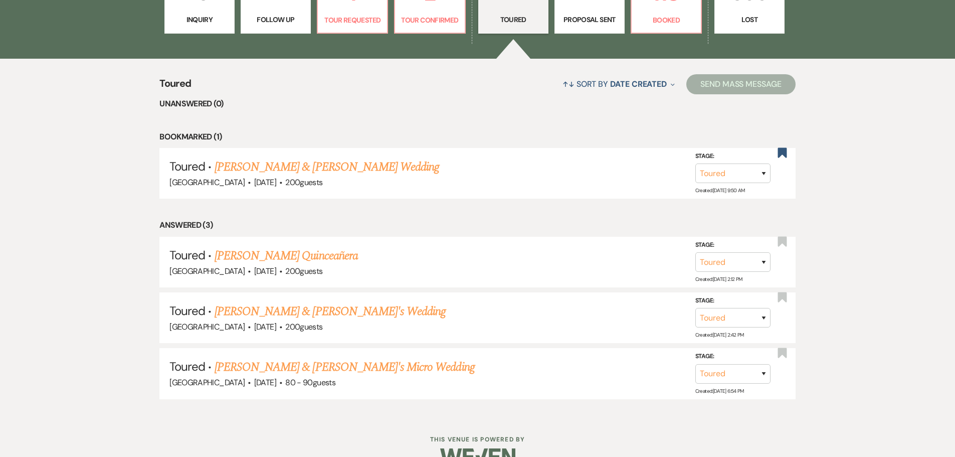
scroll to position [0, 0]
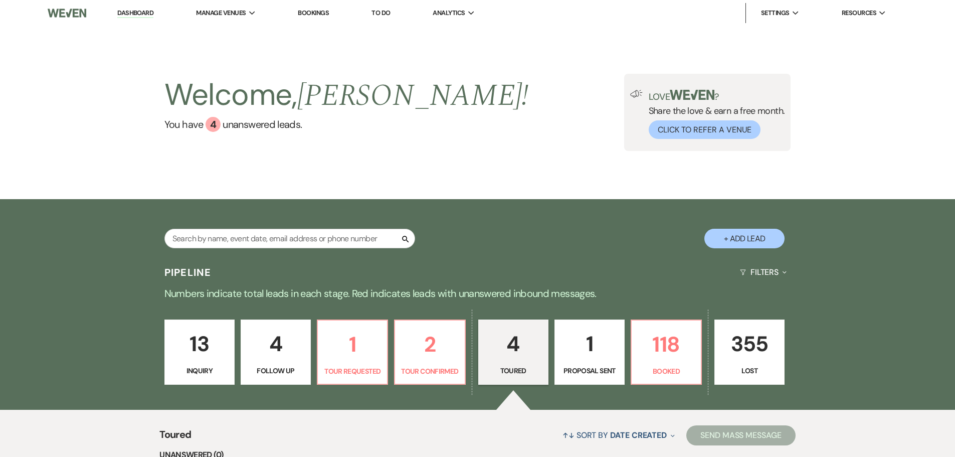
click at [575, 352] on p "1" at bounding box center [589, 344] width 57 height 34
select select "6"
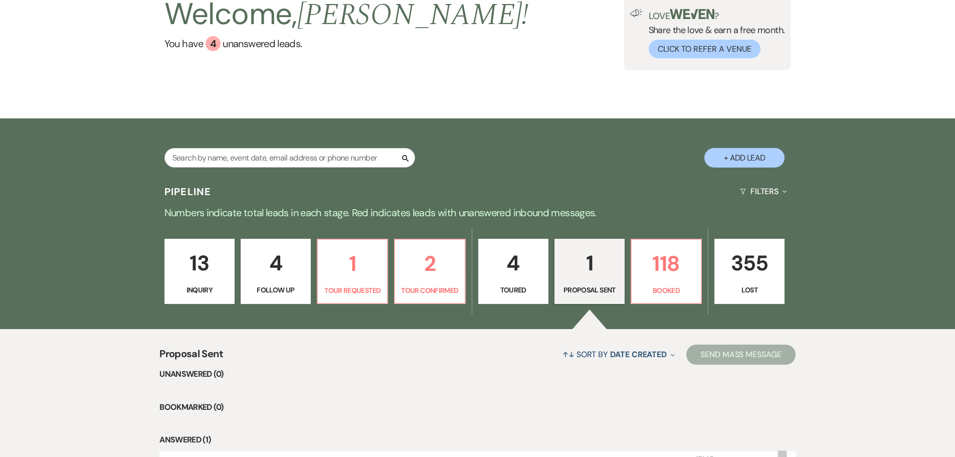
scroll to position [208, 0]
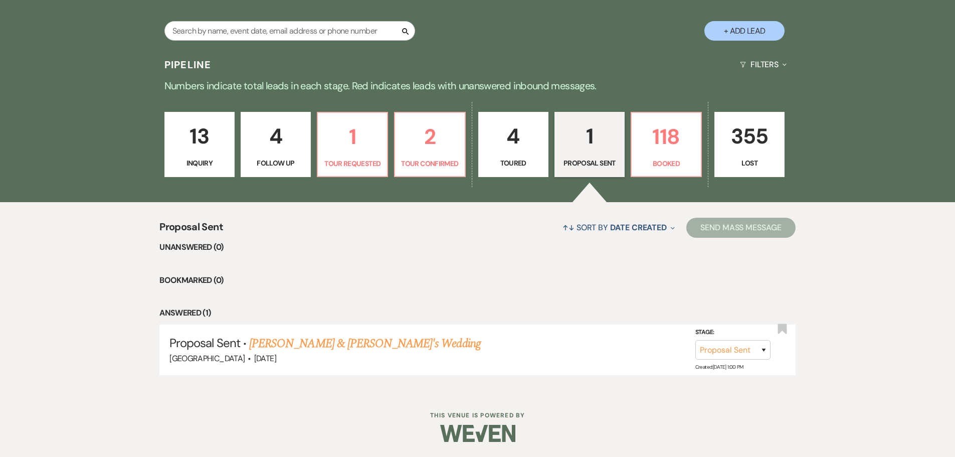
click at [298, 346] on link "[PERSON_NAME] & [PERSON_NAME]'s Wedding" at bounding box center [365, 343] width 232 height 18
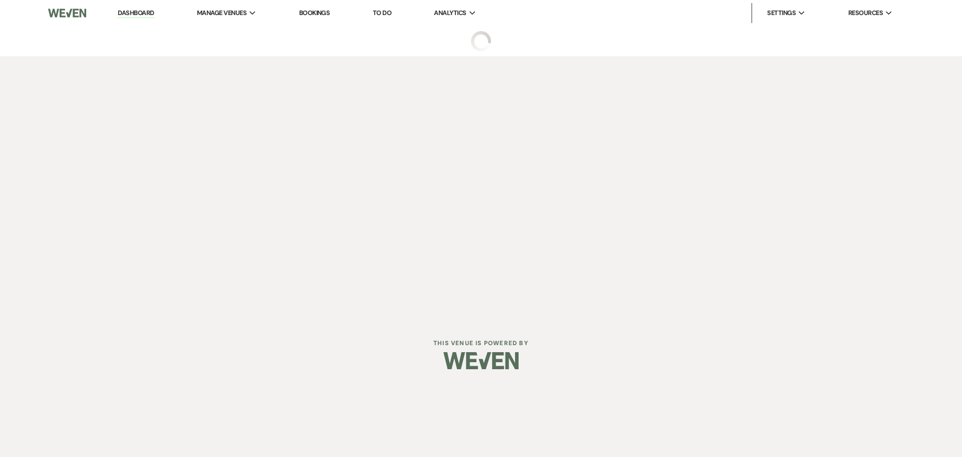
select select "6"
select select "5"
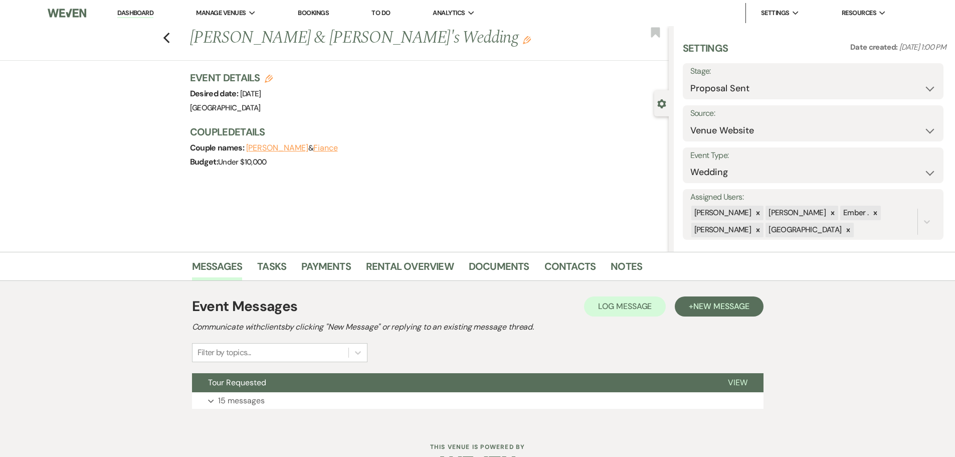
scroll to position [32, 0]
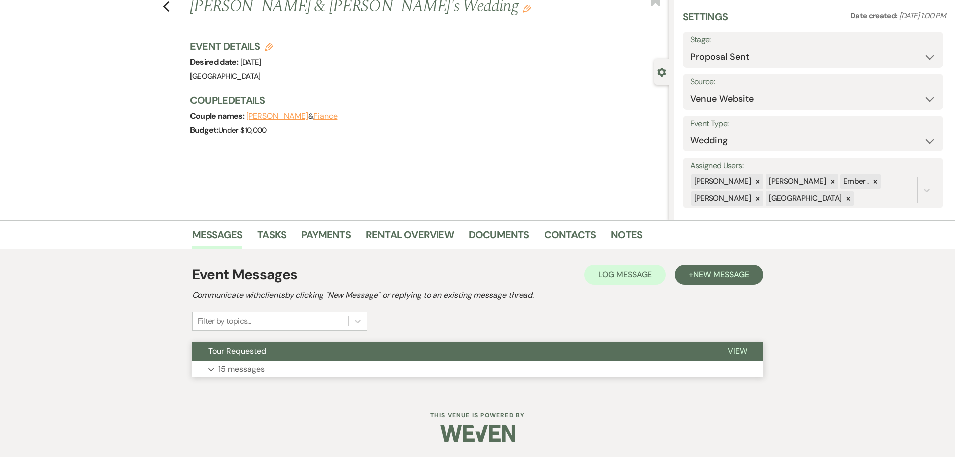
click at [236, 368] on p "15 messages" at bounding box center [241, 368] width 47 height 13
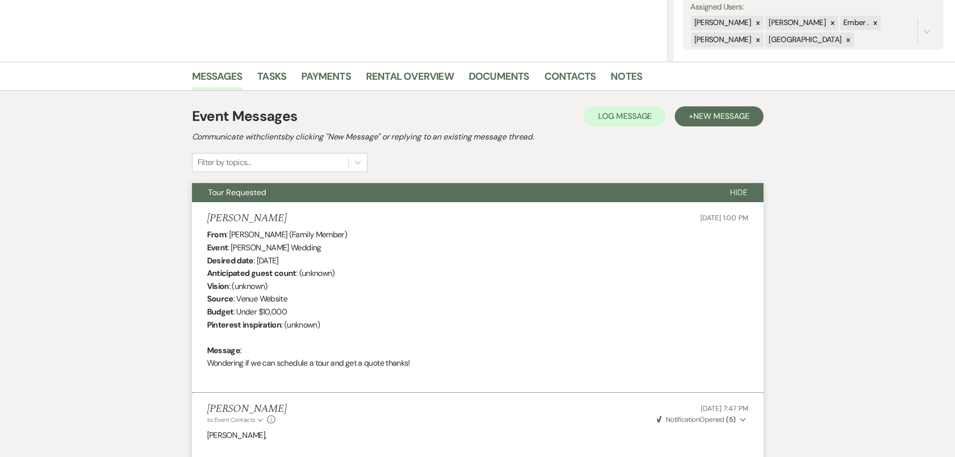
scroll to position [0, 0]
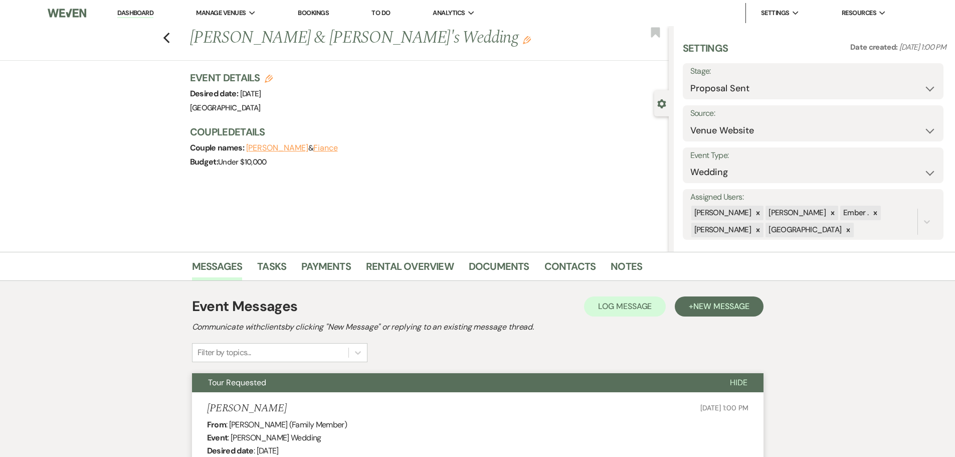
click at [143, 6] on li "Dashboard" at bounding box center [135, 13] width 46 height 20
click at [140, 13] on link "Dashboard" at bounding box center [135, 14] width 36 height 10
